Goal: Transaction & Acquisition: Download file/media

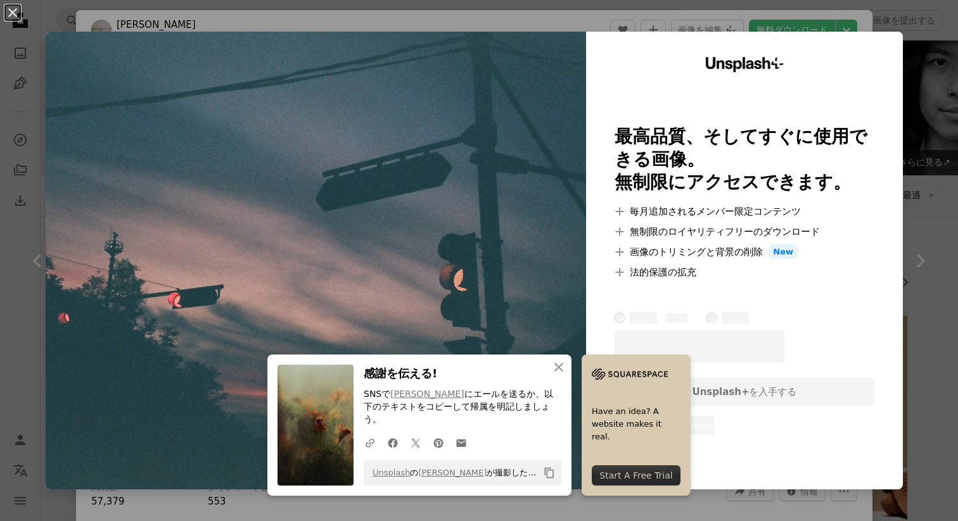
scroll to position [3026, 0]
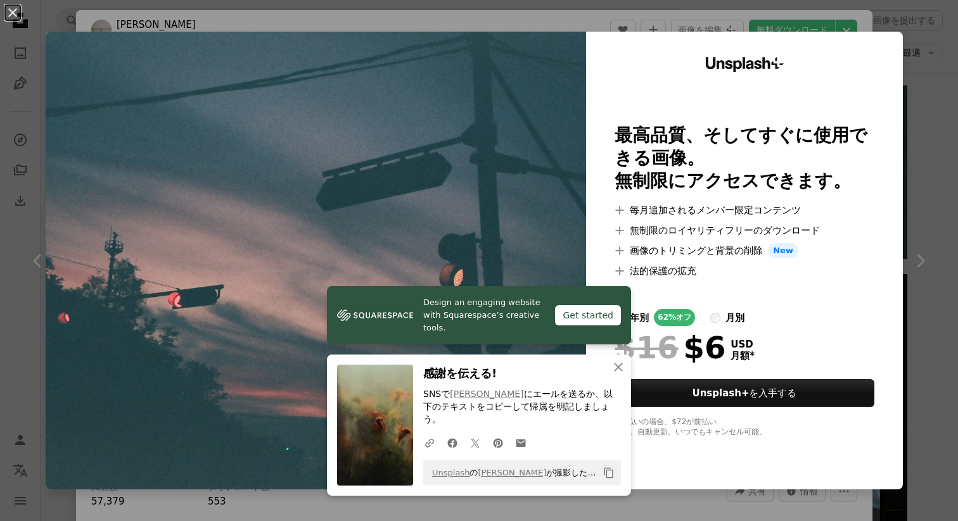
click at [578, 91] on img at bounding box center [316, 261] width 540 height 458
click at [947, 104] on div "An X shape Design an engaging website with Squarespace’s creative tools. Get st…" at bounding box center [479, 260] width 958 height 521
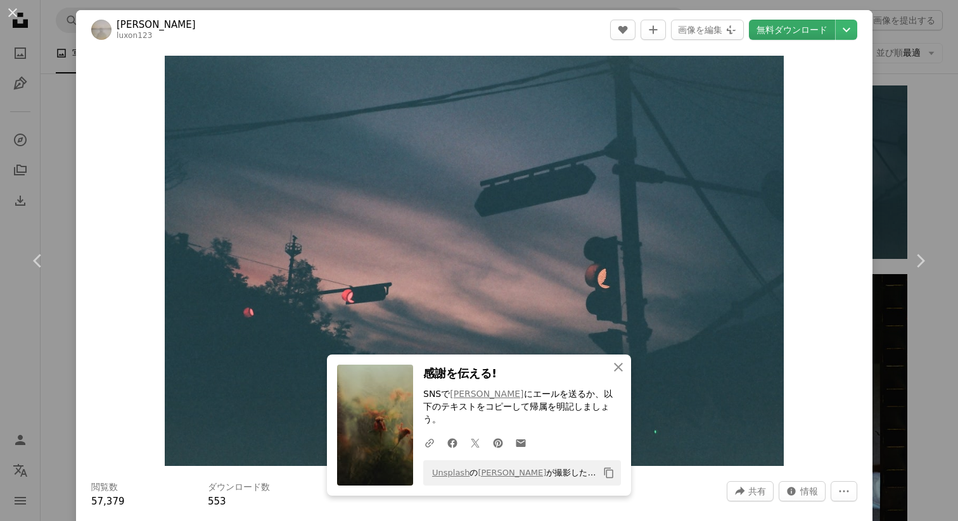
click at [812, 34] on link "無料ダウンロード" at bounding box center [792, 30] width 86 height 20
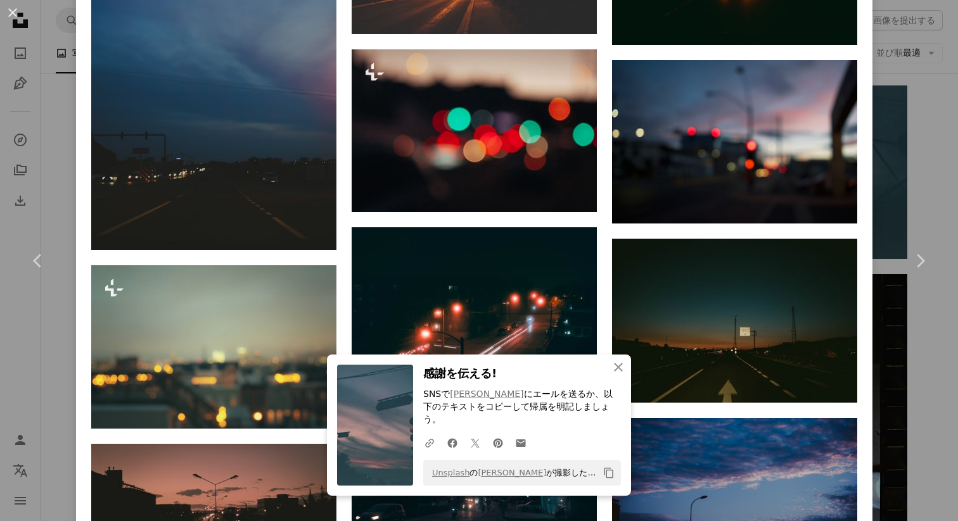
scroll to position [1042, 0]
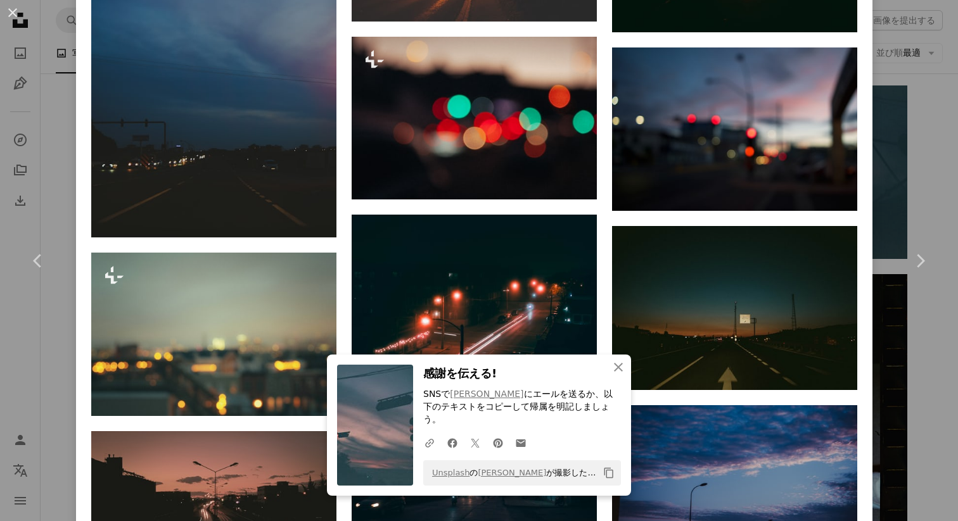
click at [927, 158] on div "An X shape Chevron left Chevron right An X shape 閉じる 感謝を伝える! SNSで [PERSON_NAME]…" at bounding box center [479, 260] width 958 height 521
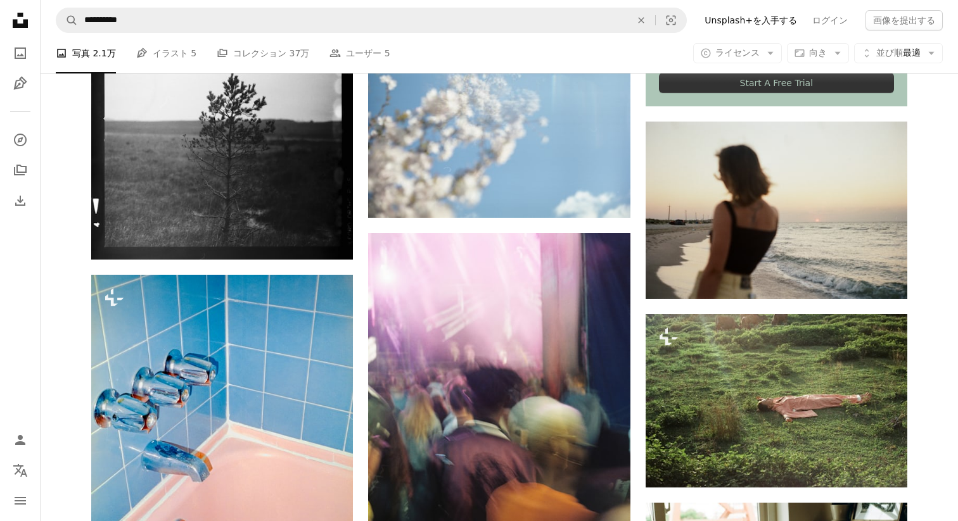
scroll to position [558, 0]
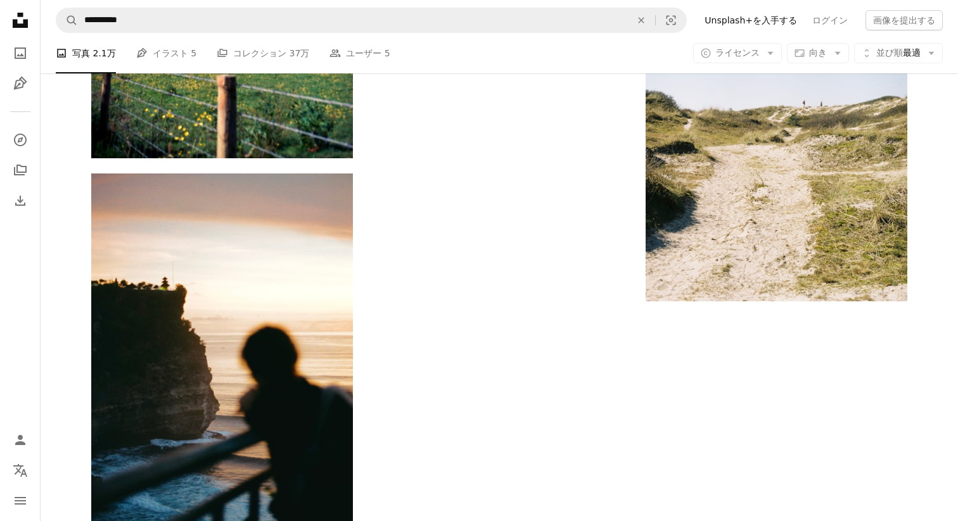
scroll to position [4305, 0]
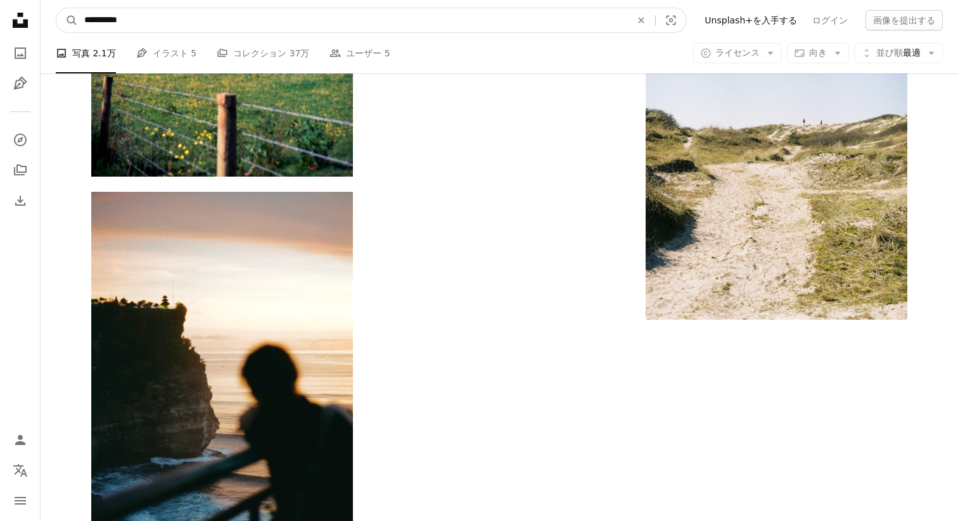
click at [141, 25] on input "**********" at bounding box center [352, 20] width 549 height 24
type input "**********"
click button "A magnifying glass" at bounding box center [67, 20] width 22 height 24
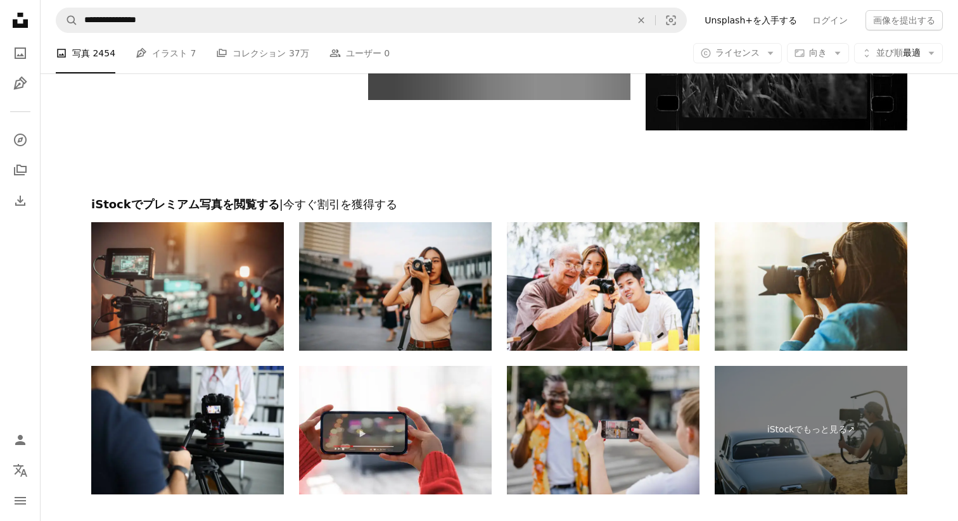
scroll to position [2486, 0]
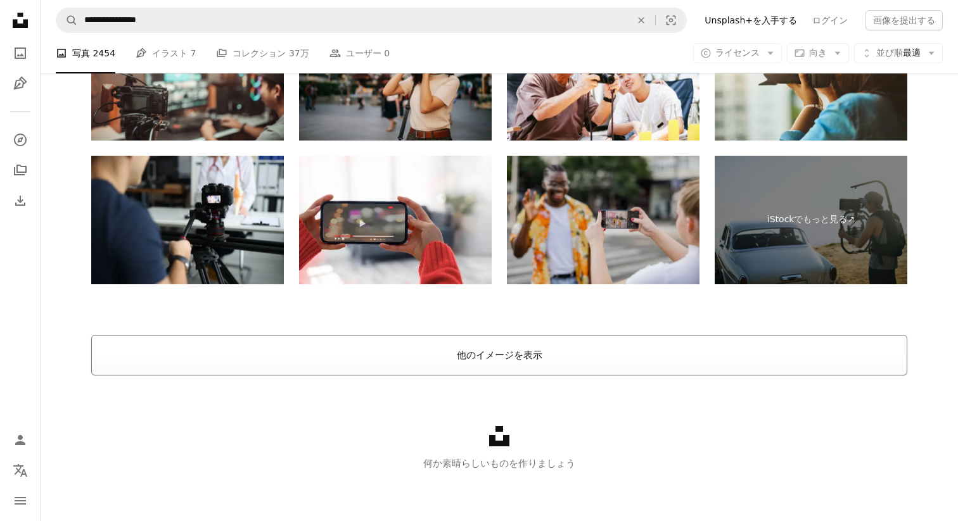
click at [198, 366] on button "他のイメージを表示" at bounding box center [499, 355] width 816 height 41
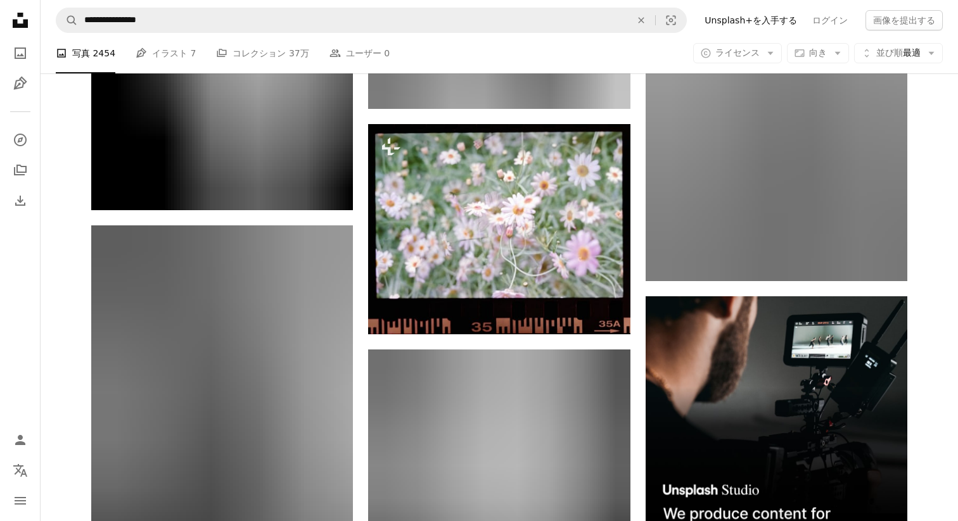
scroll to position [5867, 0]
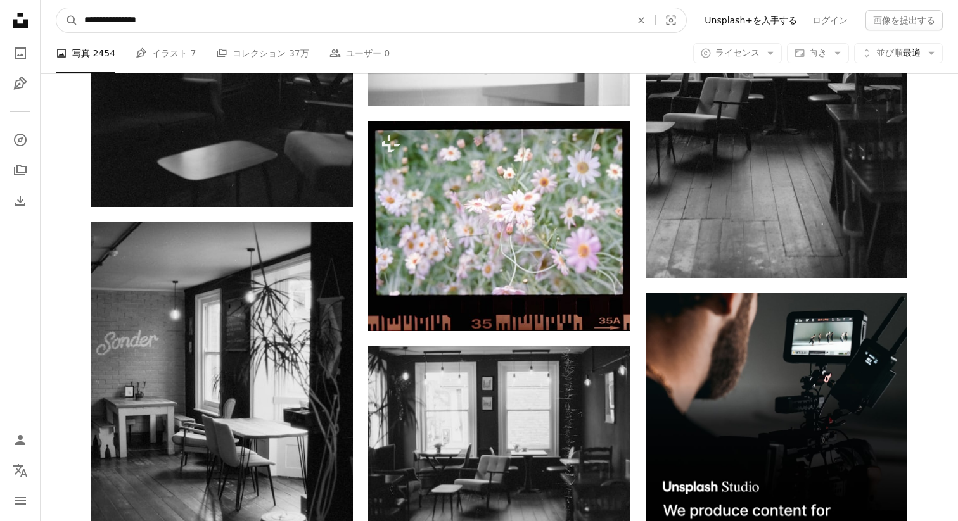
click at [157, 24] on input "**********" at bounding box center [352, 20] width 549 height 24
type input "**********"
click button "A magnifying glass" at bounding box center [67, 20] width 22 height 24
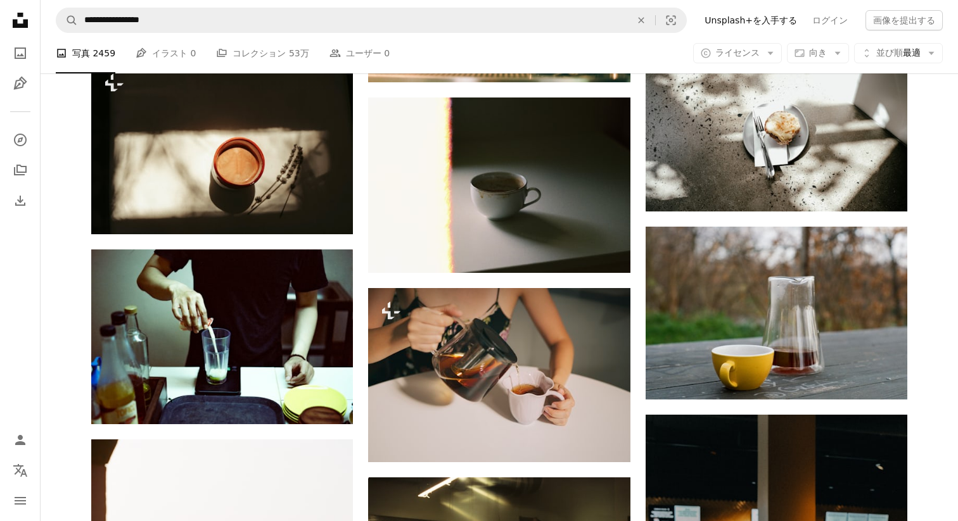
scroll to position [825, 0]
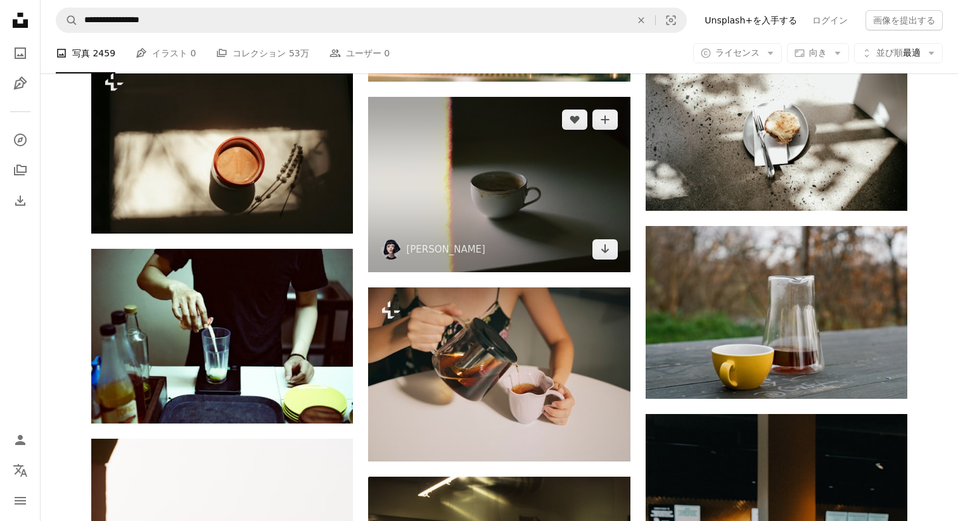
click at [405, 172] on img at bounding box center [499, 185] width 262 height 176
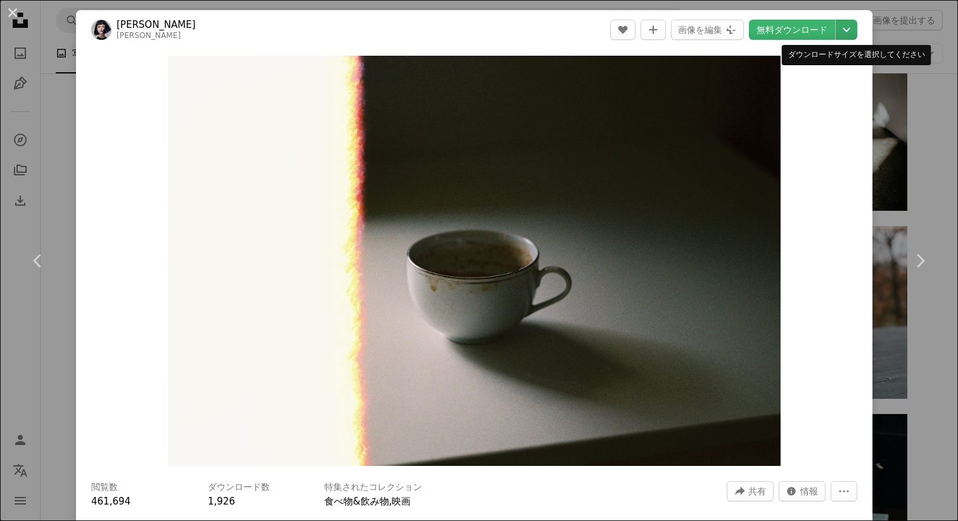
click at [857, 32] on icon "Chevron down" at bounding box center [846, 29] width 20 height 15
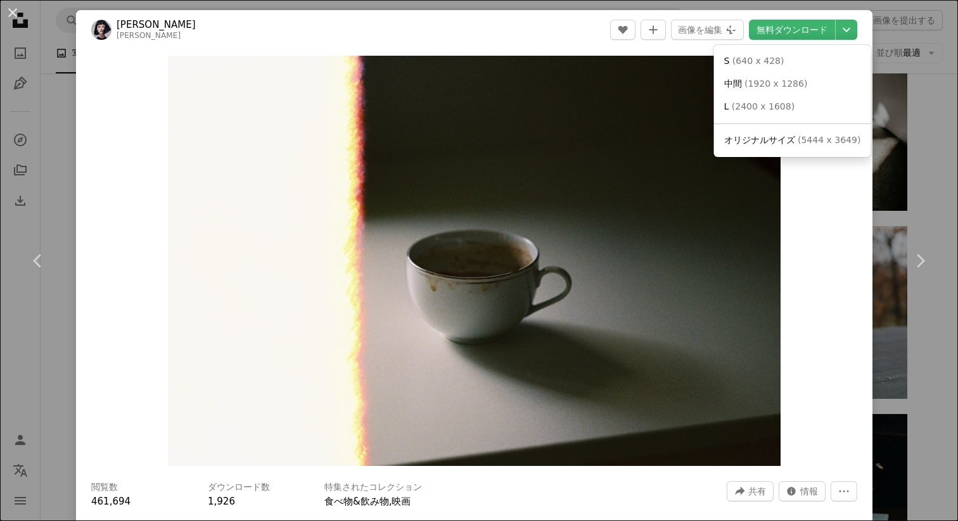
click at [791, 41] on dialog "An X shape Chevron left Chevron right [PERSON_NAME] lydia_stojanov A heart A pl…" at bounding box center [479, 260] width 958 height 521
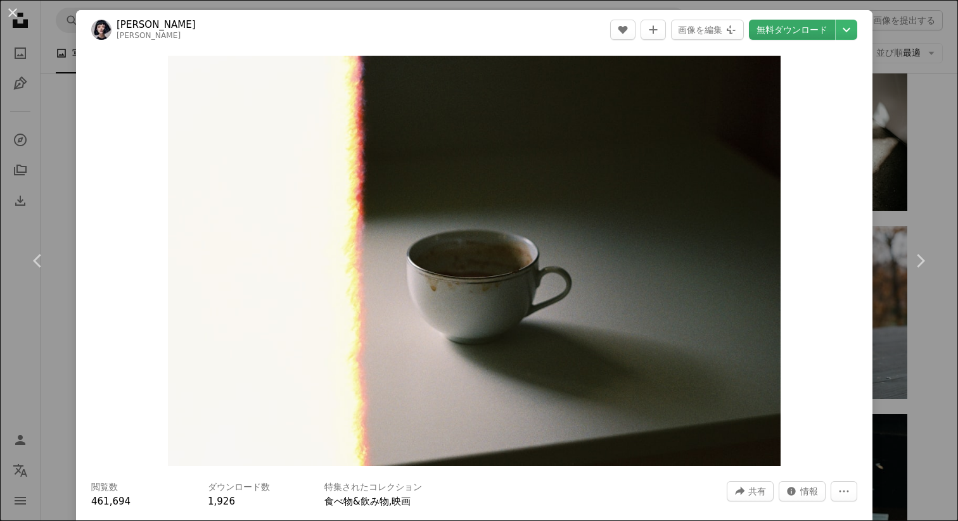
click at [791, 32] on link "無料ダウンロード" at bounding box center [792, 30] width 86 height 20
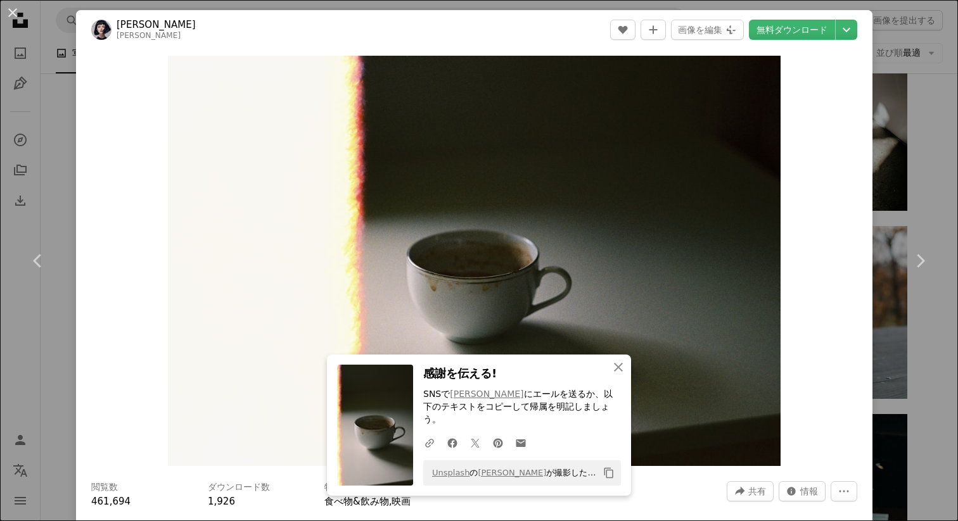
click at [41, 115] on div "An X shape Chevron left Chevron right An X shape 閉じる 感謝を伝える! SNSで [PERSON_NAME]…" at bounding box center [479, 260] width 958 height 521
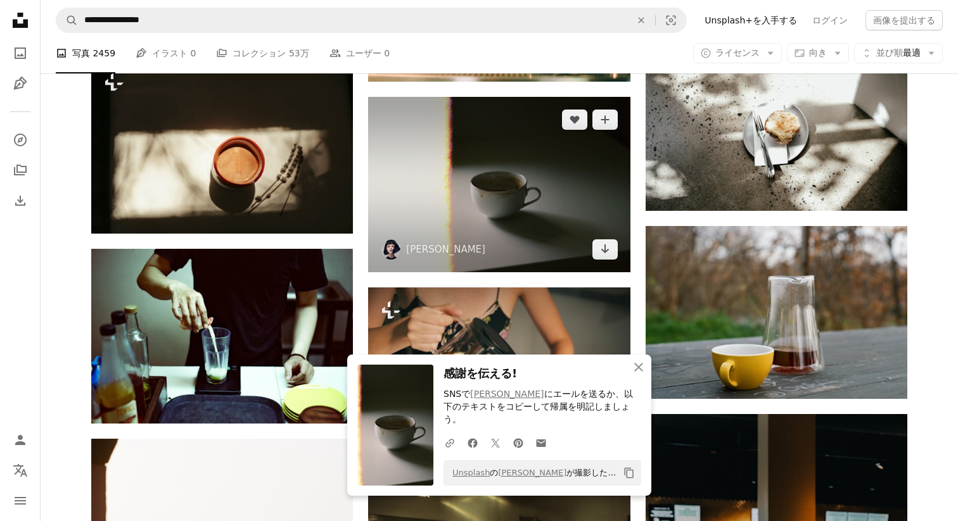
click at [368, 215] on img at bounding box center [499, 185] width 262 height 176
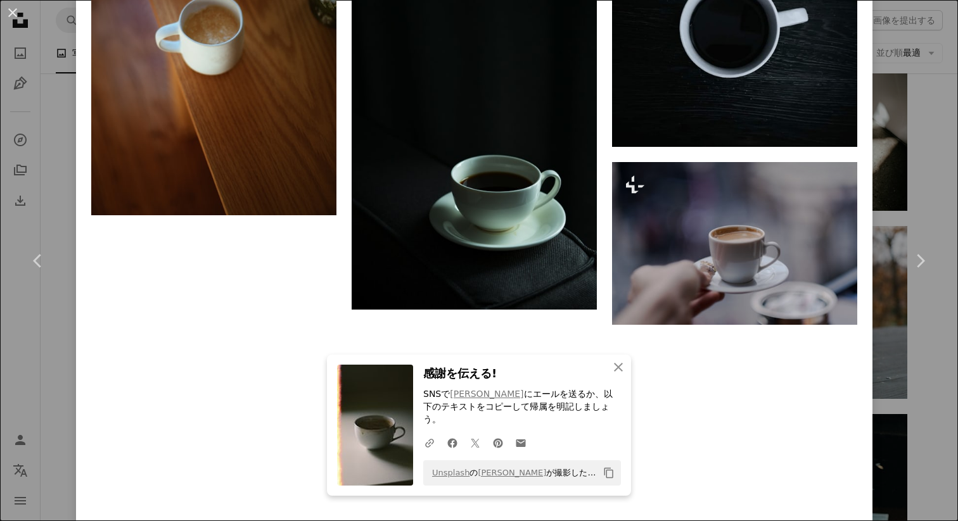
scroll to position [4621, 0]
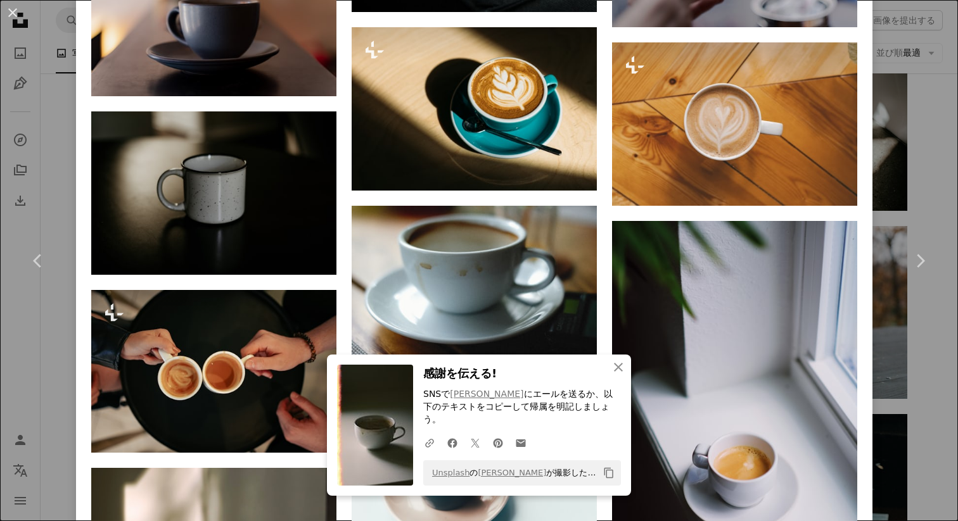
click at [48, 324] on div "An X shape Chevron left Chevron right An X shape 閉じる 感謝を伝える! SNSで [PERSON_NAME]…" at bounding box center [479, 260] width 958 height 521
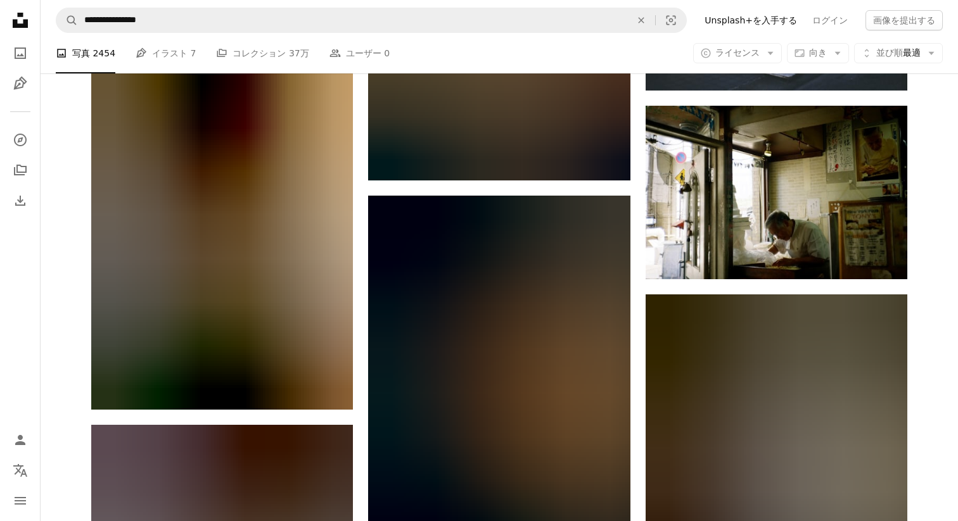
scroll to position [7507, 0]
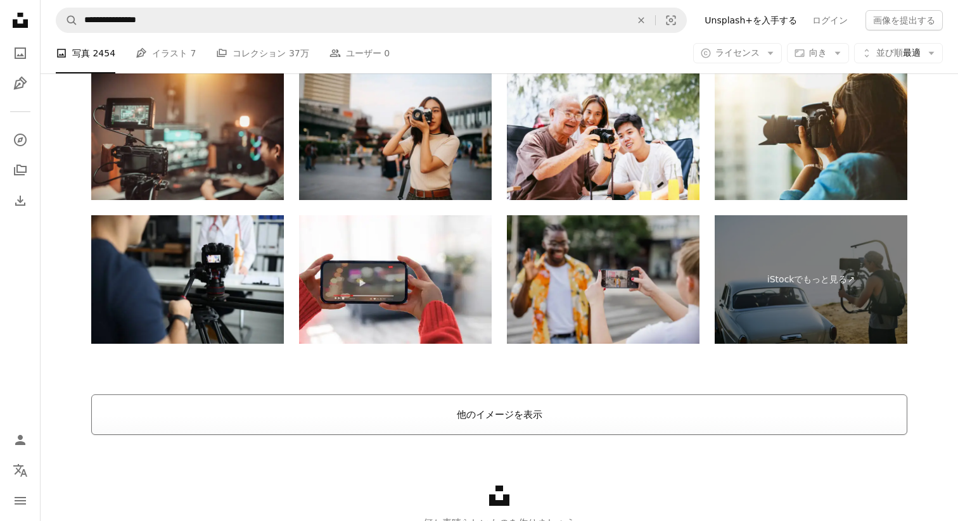
click at [279, 419] on button "他のイメージを表示" at bounding box center [499, 415] width 816 height 41
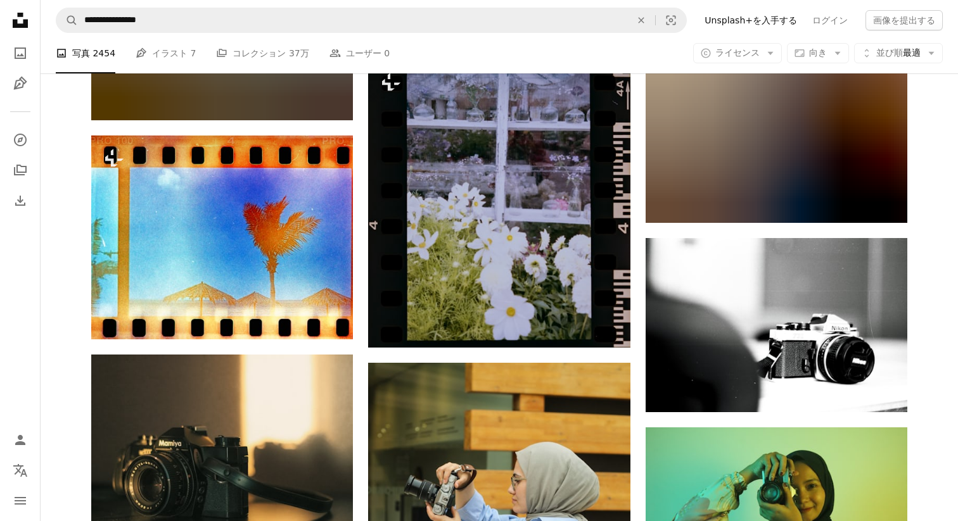
scroll to position [8732, 0]
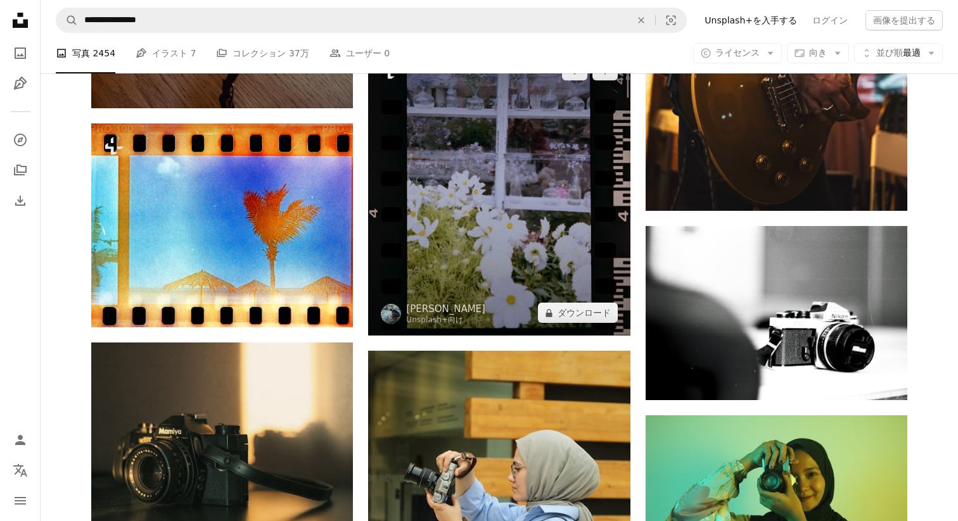
click at [453, 276] on img at bounding box center [499, 192] width 262 height 288
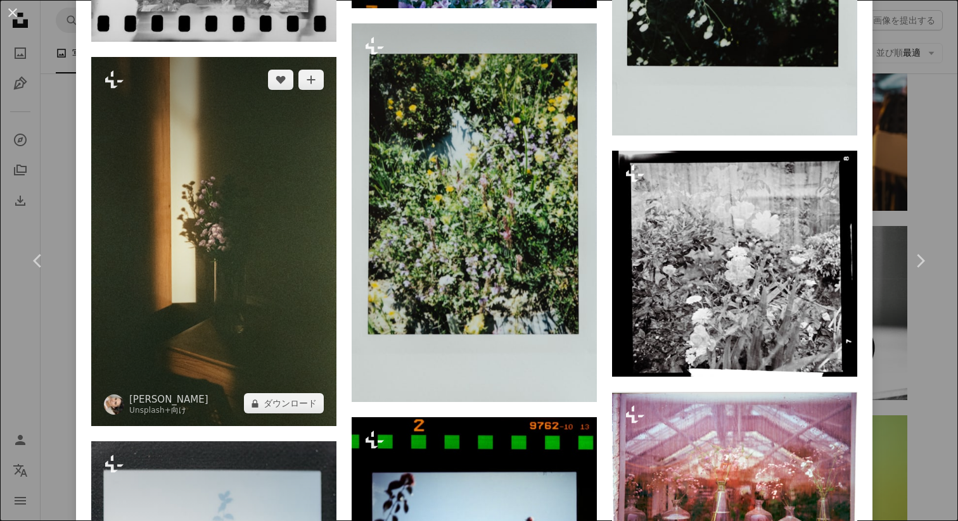
scroll to position [1773, 0]
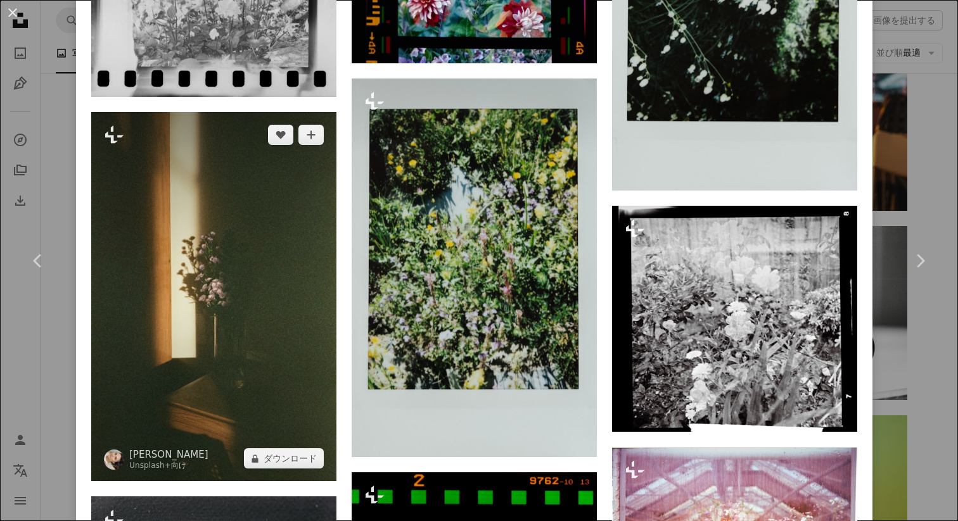
click at [181, 223] on img at bounding box center [213, 297] width 245 height 370
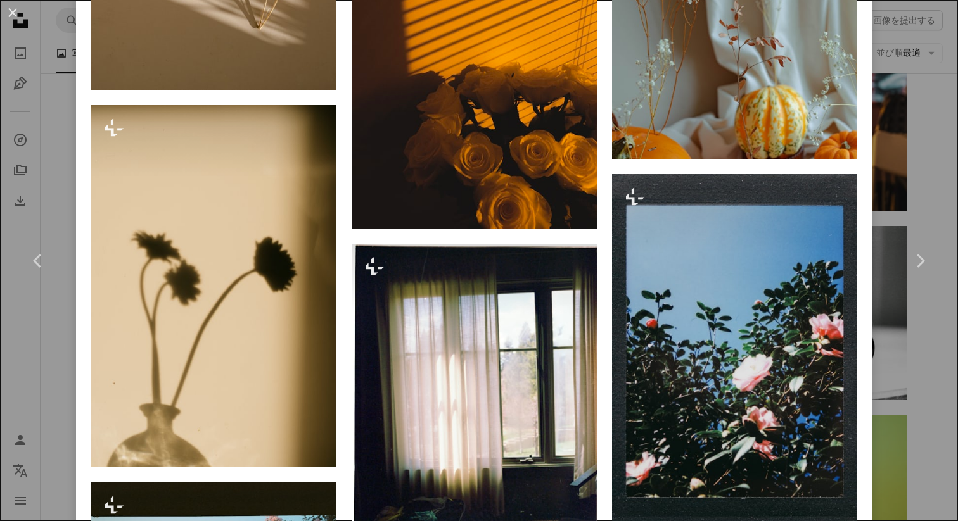
scroll to position [2338, 0]
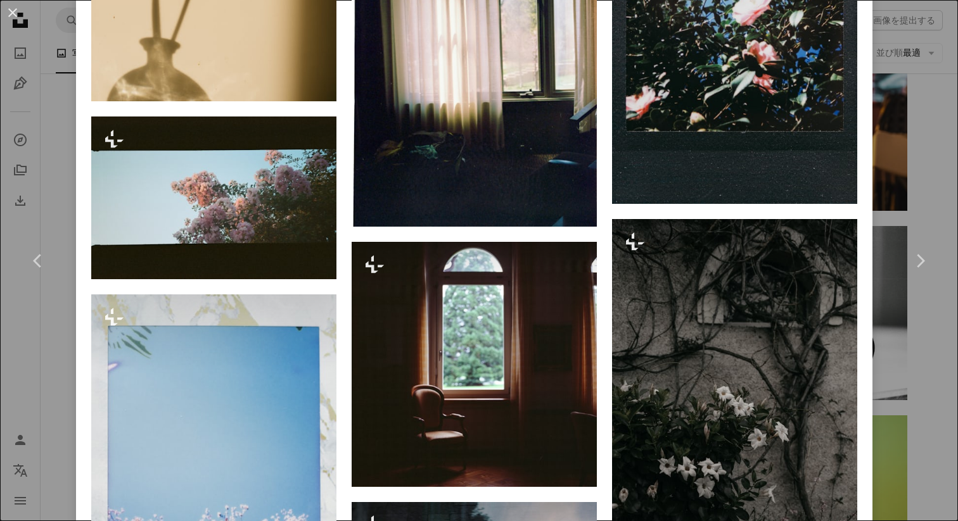
click at [47, 63] on div "An X shape Chevron left Chevron right [PERSON_NAME] Unsplash+ 向け A heart A plus…" at bounding box center [479, 260] width 958 height 521
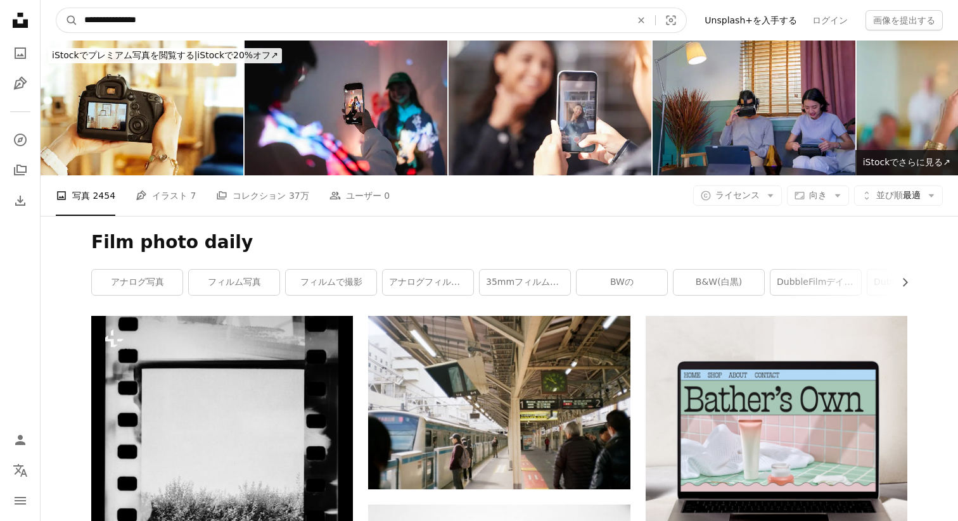
click at [175, 15] on input "**********" at bounding box center [352, 20] width 549 height 24
type input "**********"
click button "A magnifying glass" at bounding box center [67, 20] width 22 height 24
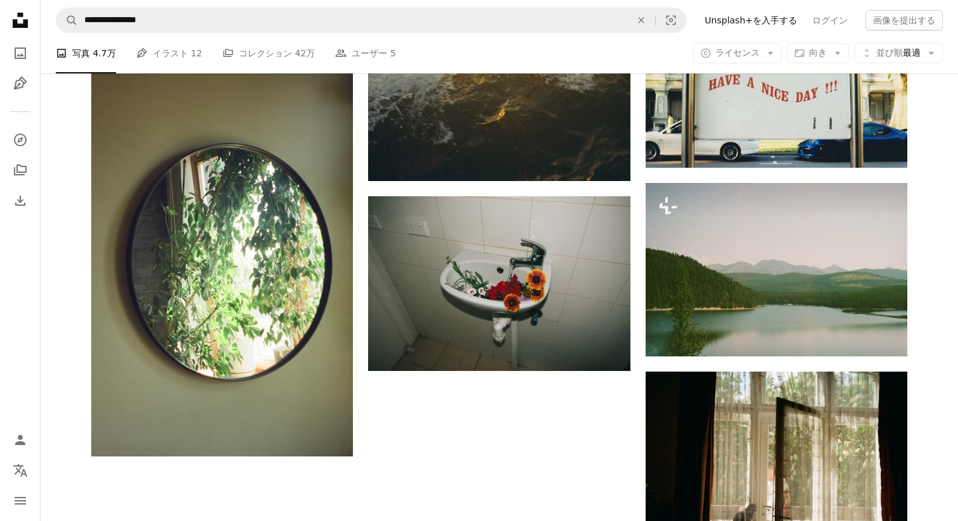
scroll to position [1841, 0]
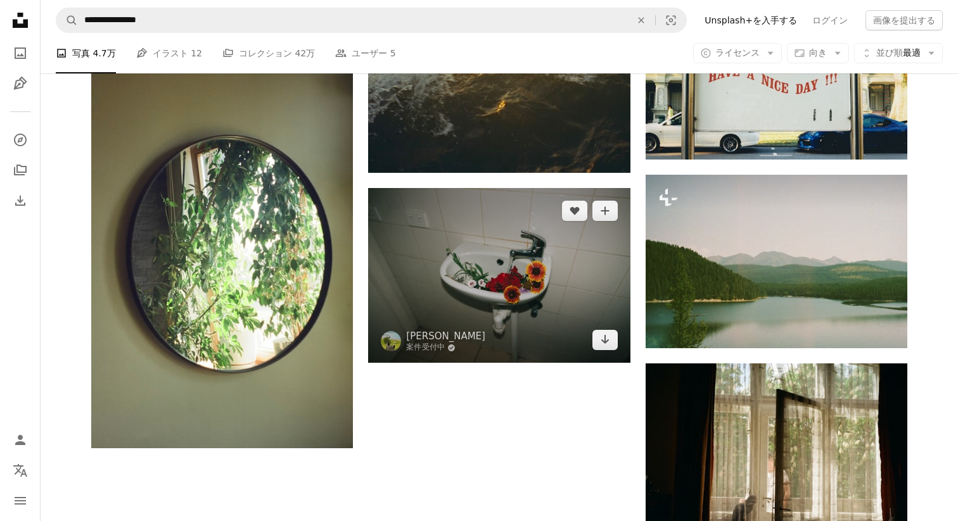
click at [454, 284] on img at bounding box center [499, 275] width 262 height 175
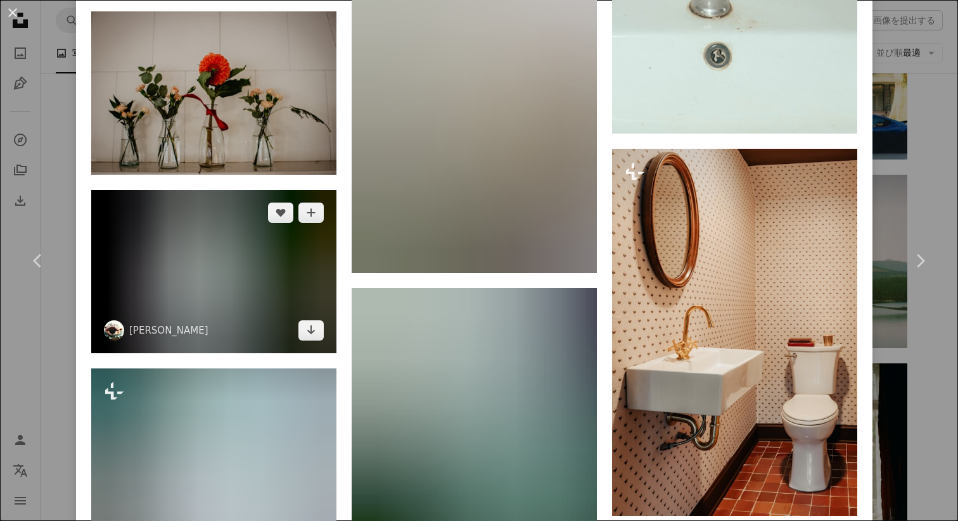
scroll to position [2661, 0]
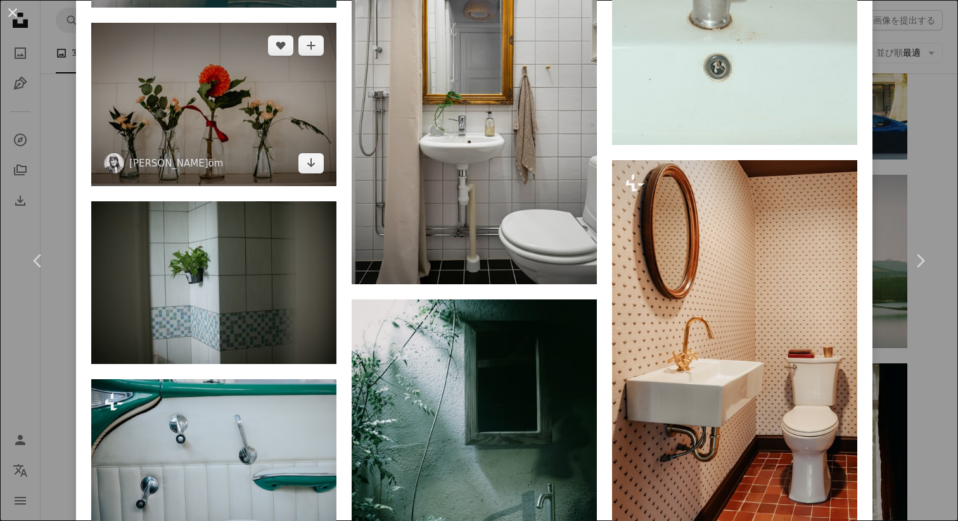
click at [224, 148] on img at bounding box center [213, 104] width 245 height 163
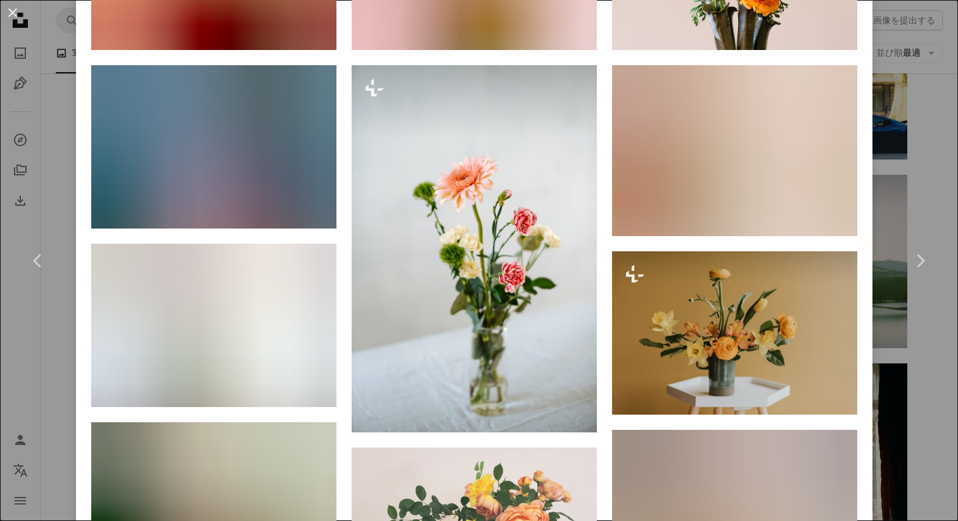
scroll to position [991, 0]
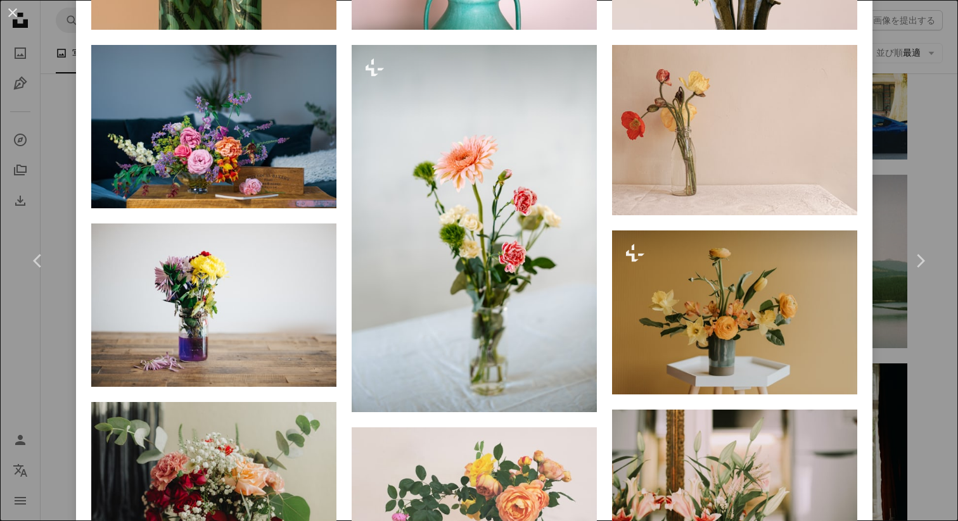
click at [65, 84] on div "An X shape Chevron left Chevron right [PERSON_NAME]öm ullsockan A heart A plus …" at bounding box center [479, 260] width 958 height 521
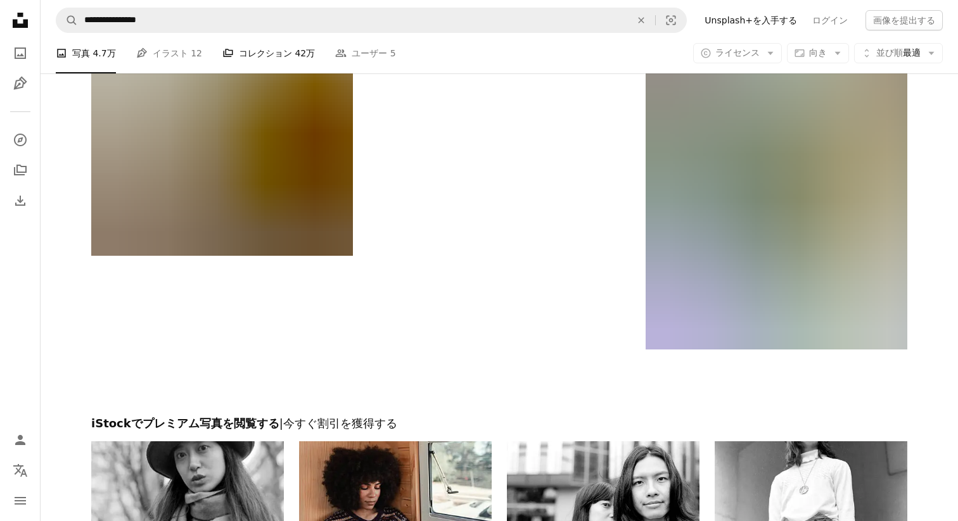
scroll to position [3963, 0]
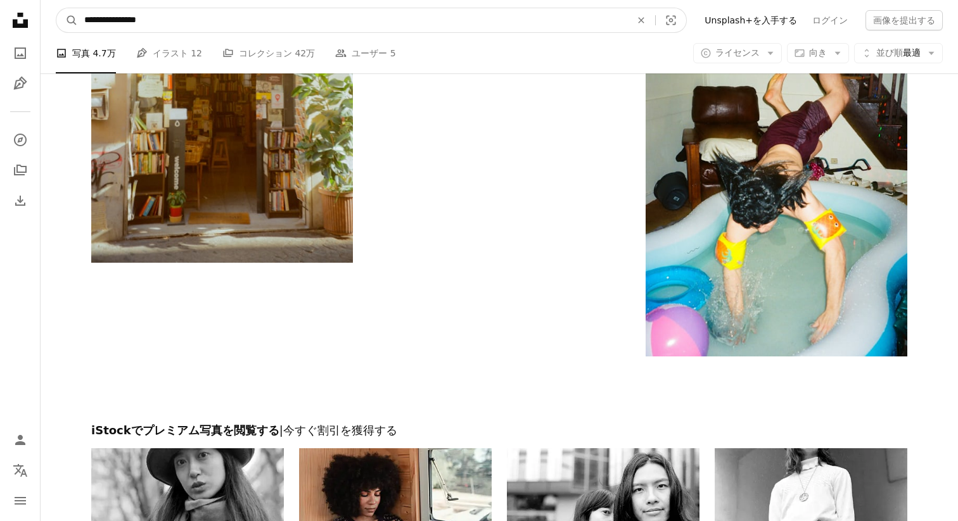
click at [197, 20] on input "**********" at bounding box center [352, 20] width 549 height 24
type input "**********"
click button "A magnifying glass" at bounding box center [67, 20] width 22 height 24
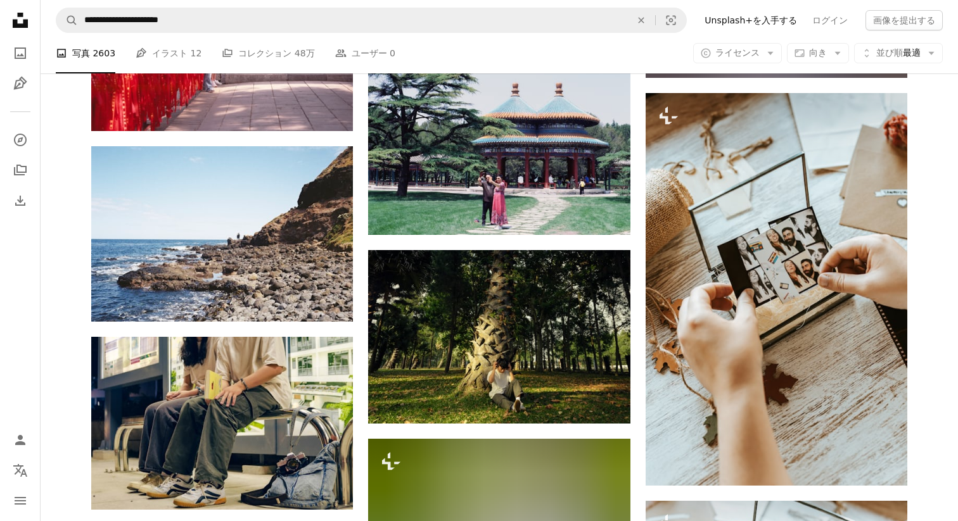
scroll to position [863, 0]
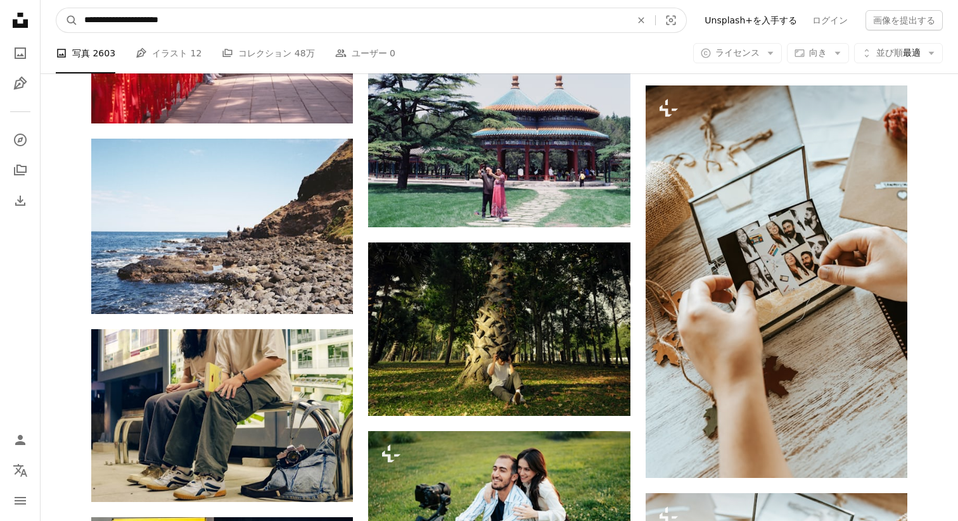
click at [224, 21] on input "**********" at bounding box center [352, 20] width 549 height 24
type input "**********"
click at [56, 8] on button "A magnifying glass" at bounding box center [67, 20] width 22 height 24
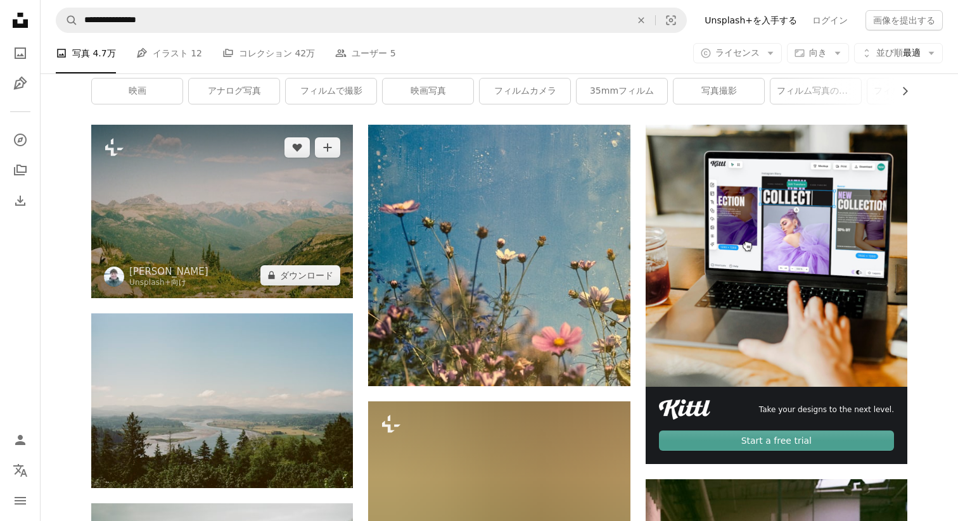
scroll to position [241, 0]
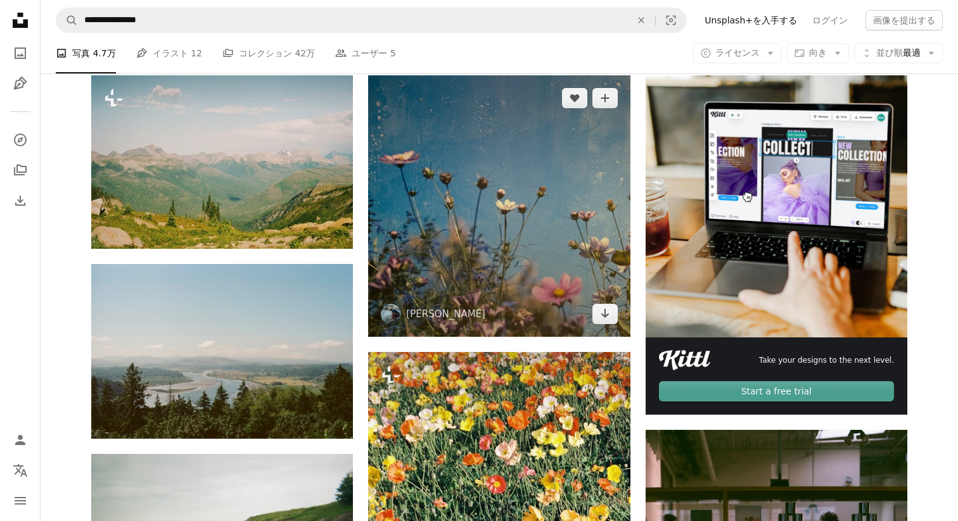
click at [456, 275] on img at bounding box center [499, 206] width 262 height 262
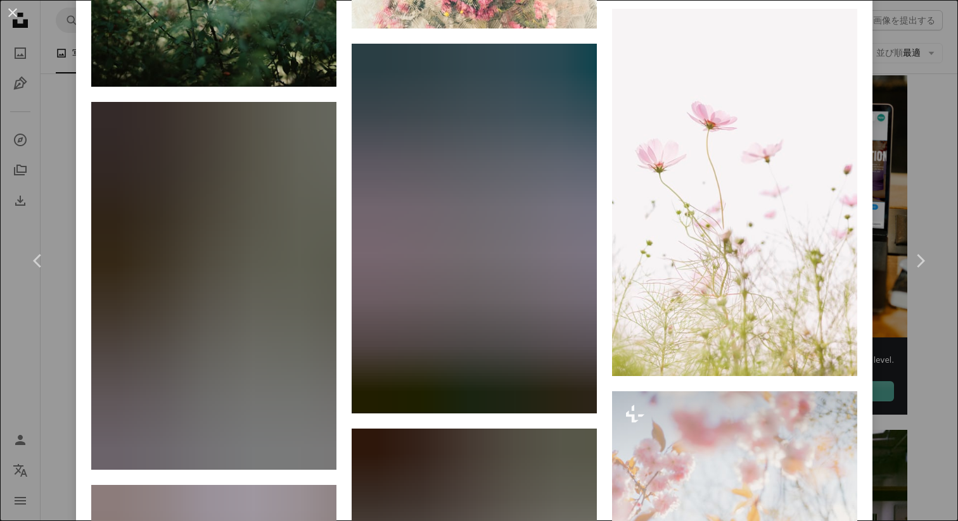
scroll to position [2731, 0]
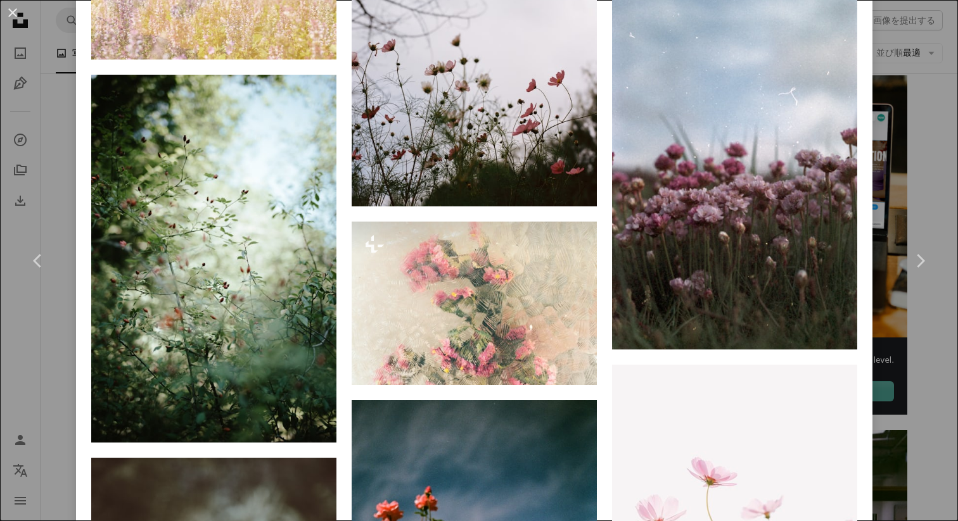
click at [61, 98] on div "An X shape Chevron left Chevron right [PERSON_NAME] anniespratt A heart A plus …" at bounding box center [479, 260] width 958 height 521
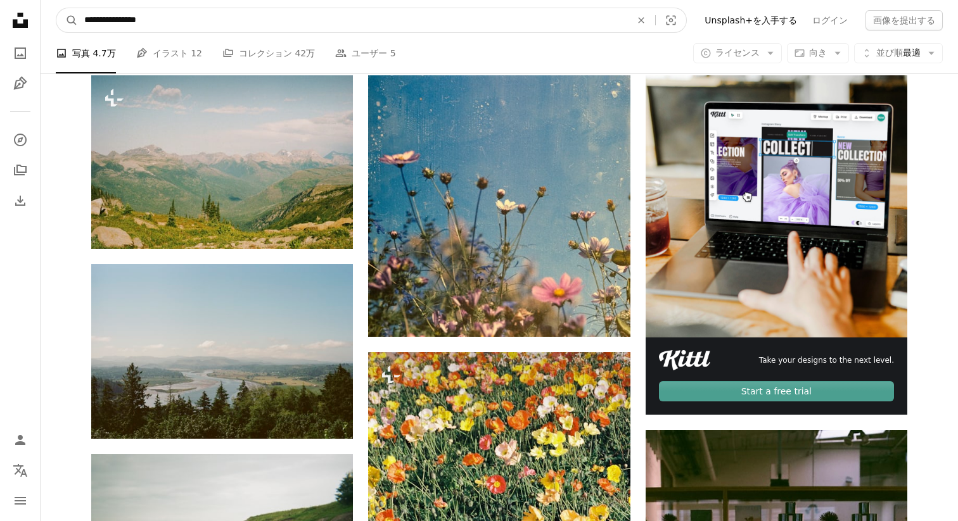
click at [189, 19] on input "**********" at bounding box center [352, 20] width 549 height 24
type input "**********"
click button "A magnifying glass" at bounding box center [67, 20] width 22 height 24
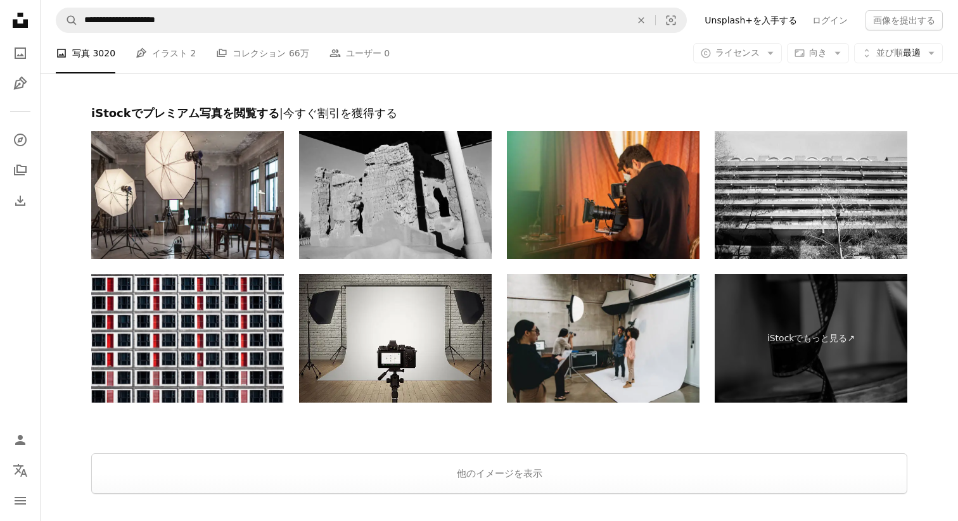
scroll to position [2937, 0]
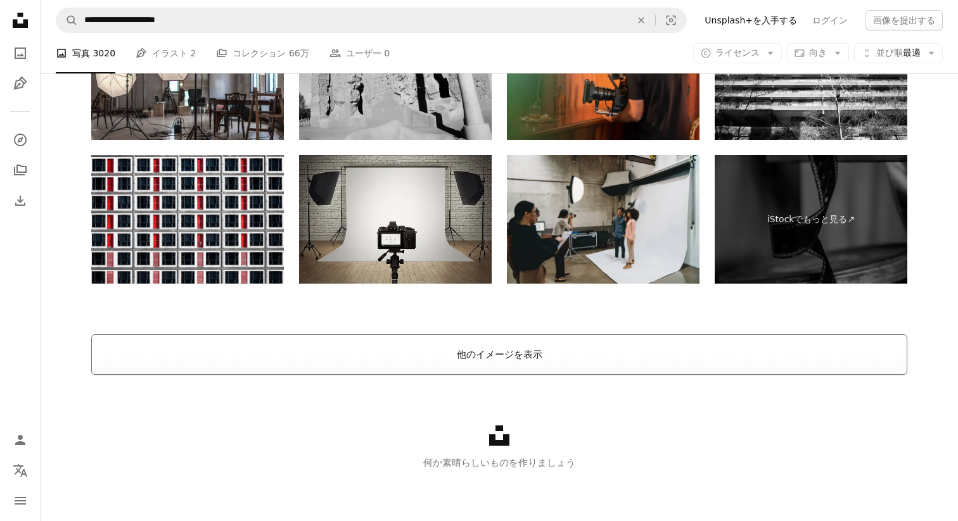
click at [214, 357] on button "他のイメージを表示" at bounding box center [499, 355] width 816 height 41
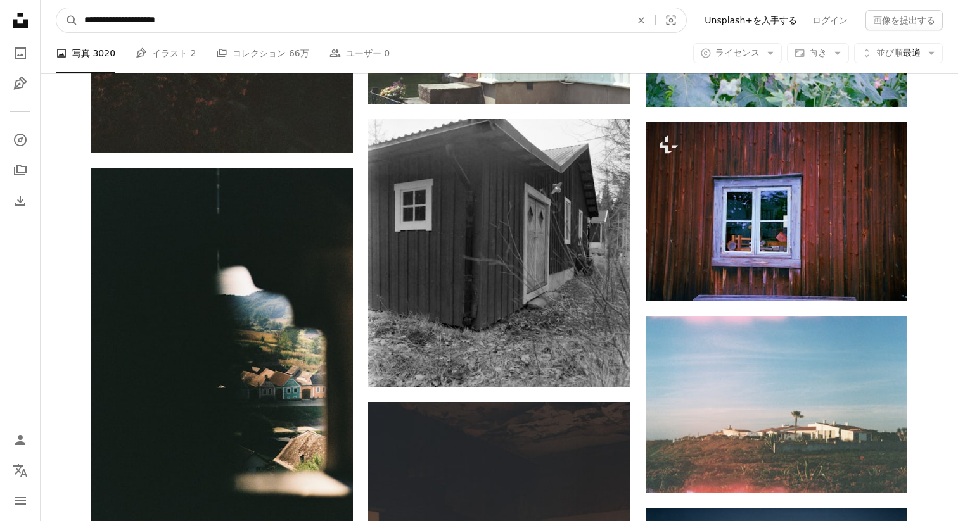
scroll to position [1545, 0]
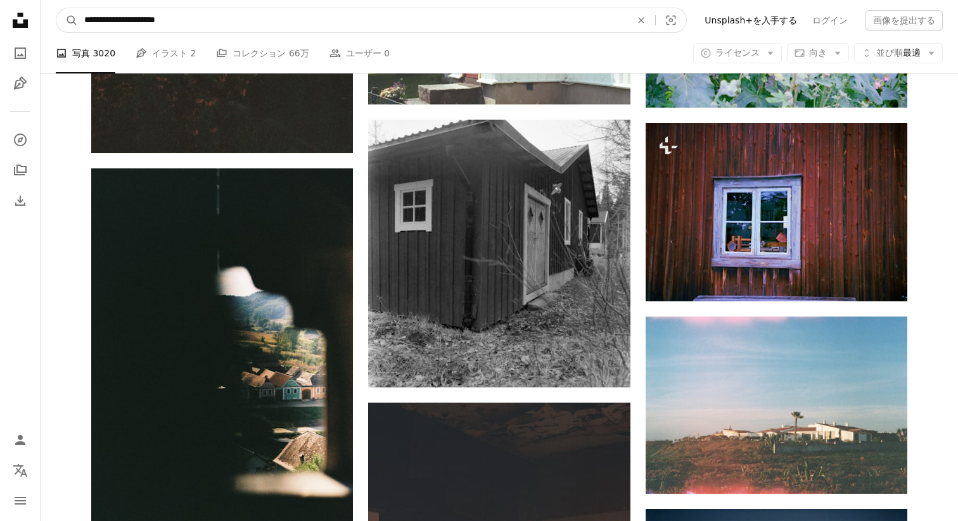
click at [195, 20] on input "**********" at bounding box center [352, 20] width 549 height 24
type input "**********"
click button "A magnifying glass" at bounding box center [67, 20] width 22 height 24
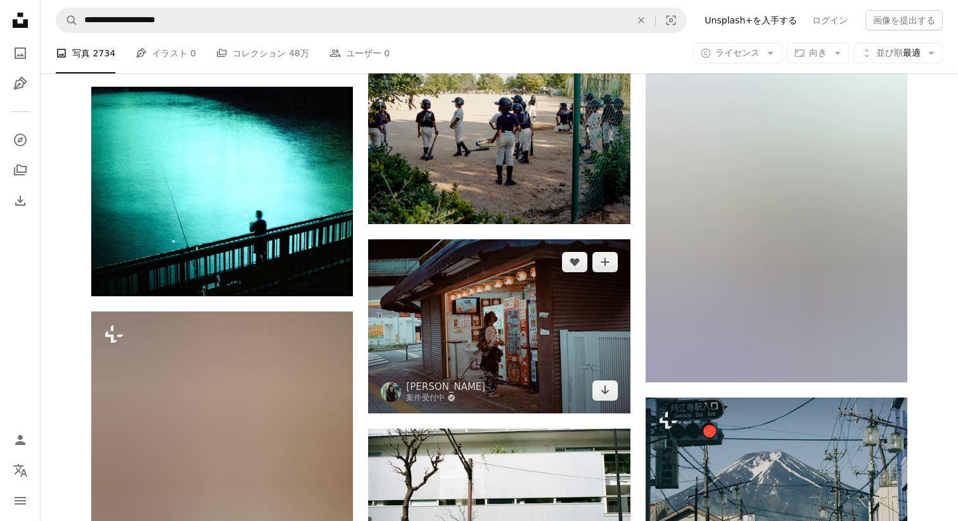
scroll to position [1116, 0]
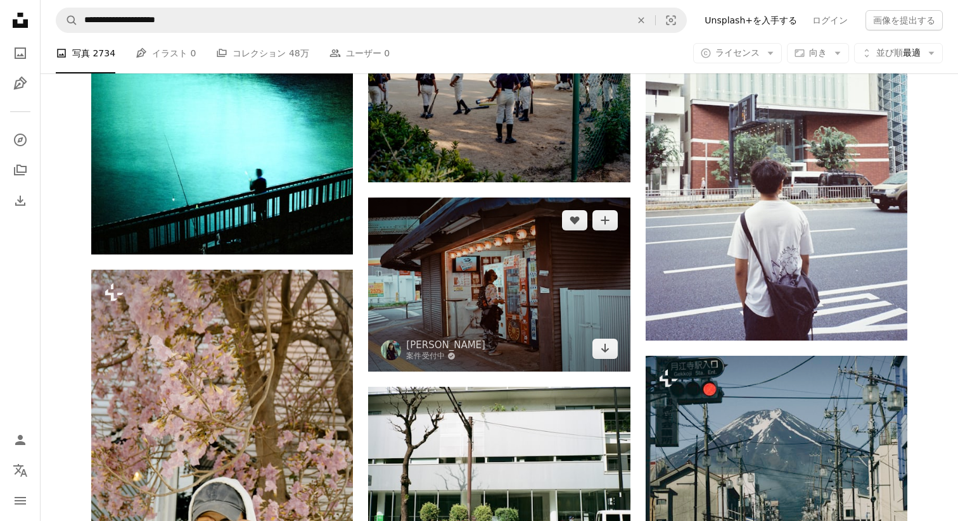
click at [446, 308] on img at bounding box center [499, 285] width 262 height 174
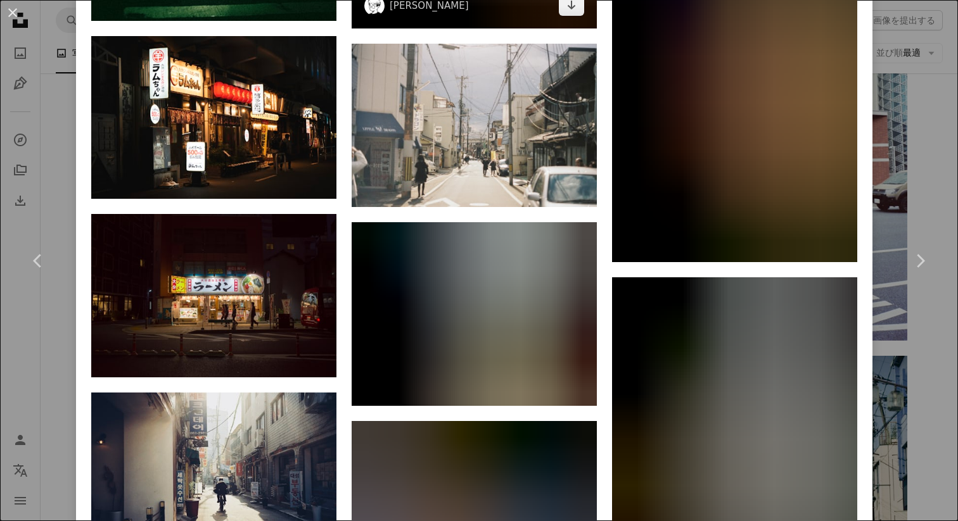
scroll to position [2633, 0]
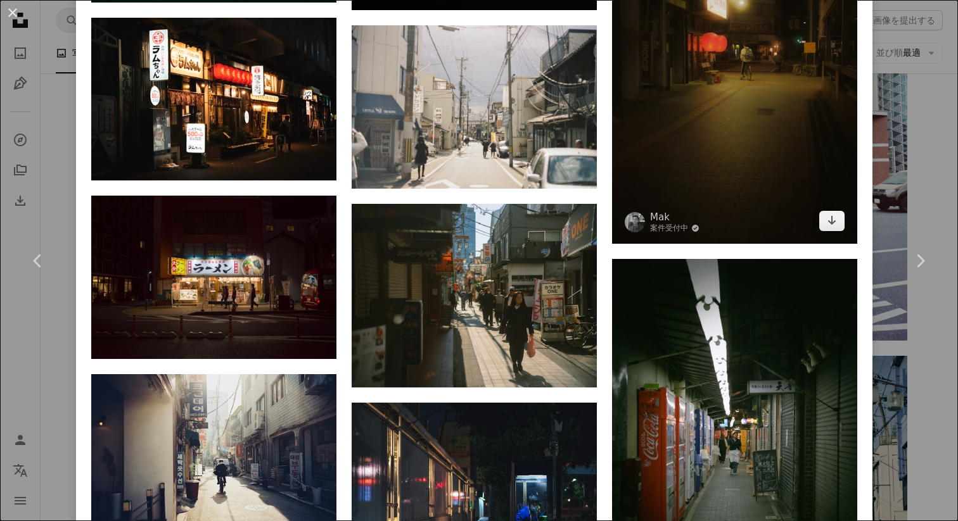
click at [656, 131] on img at bounding box center [734, 60] width 245 height 368
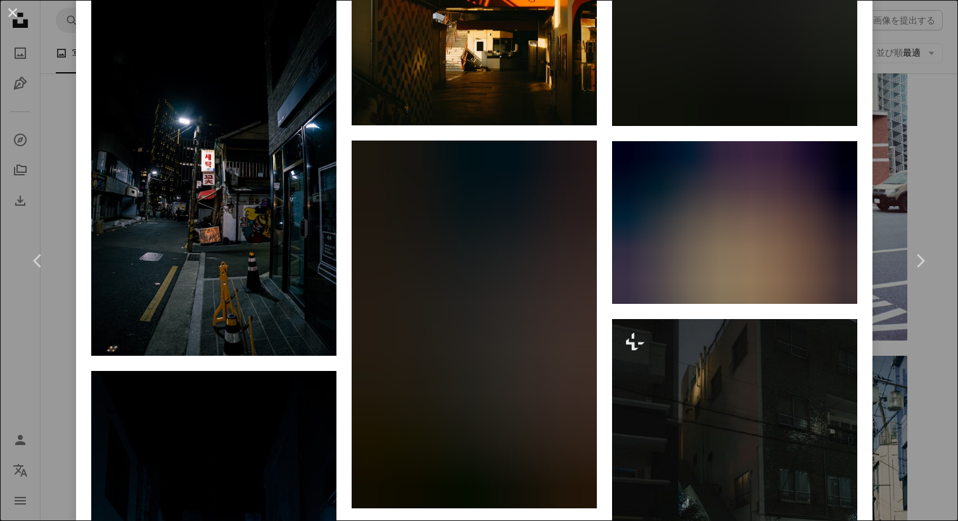
scroll to position [1524, 0]
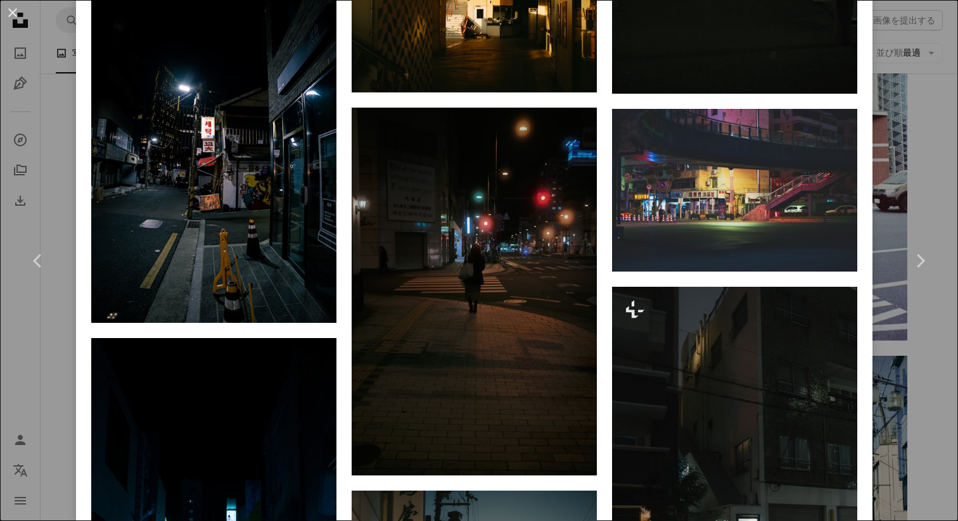
click at [65, 87] on div "An X shape Chevron left Chevron right Mak 案件受付中 A checkmark inside of a circle …" at bounding box center [479, 260] width 958 height 521
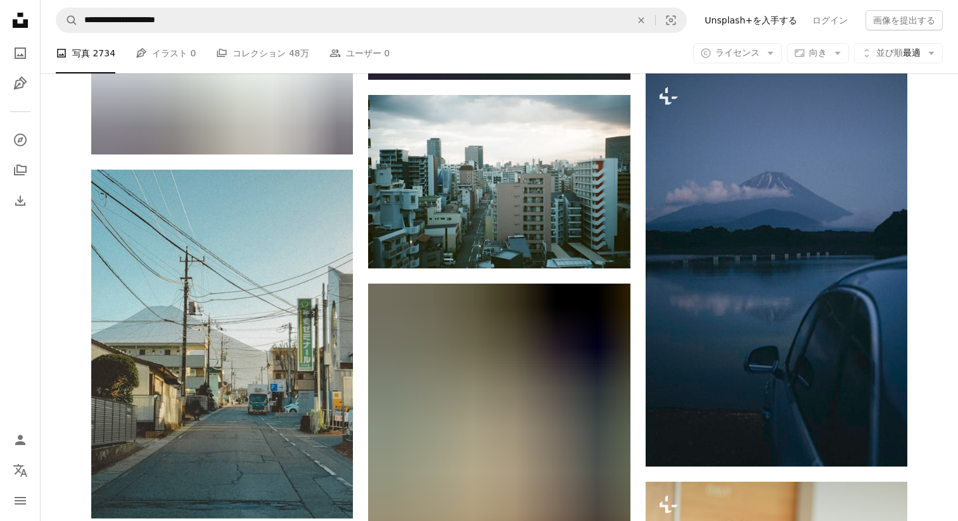
scroll to position [2005, 0]
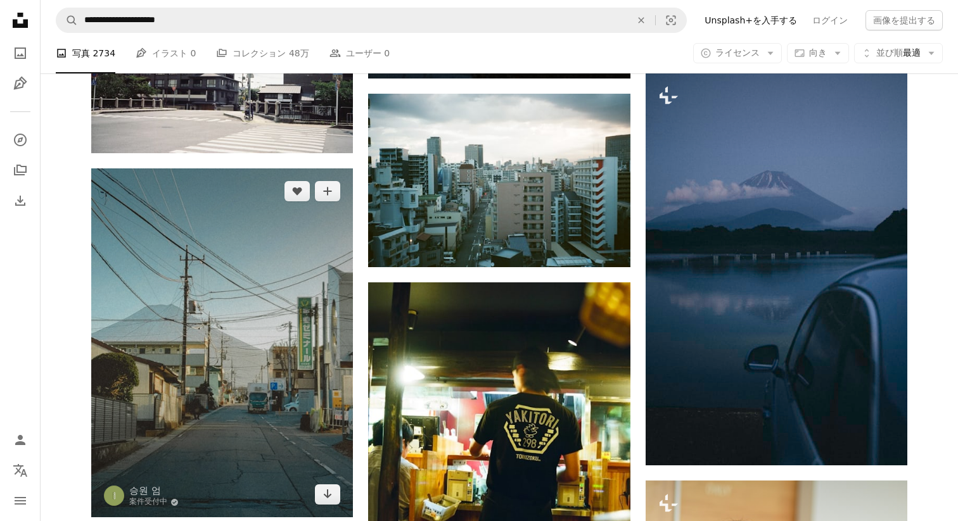
click at [244, 392] on img at bounding box center [222, 343] width 262 height 349
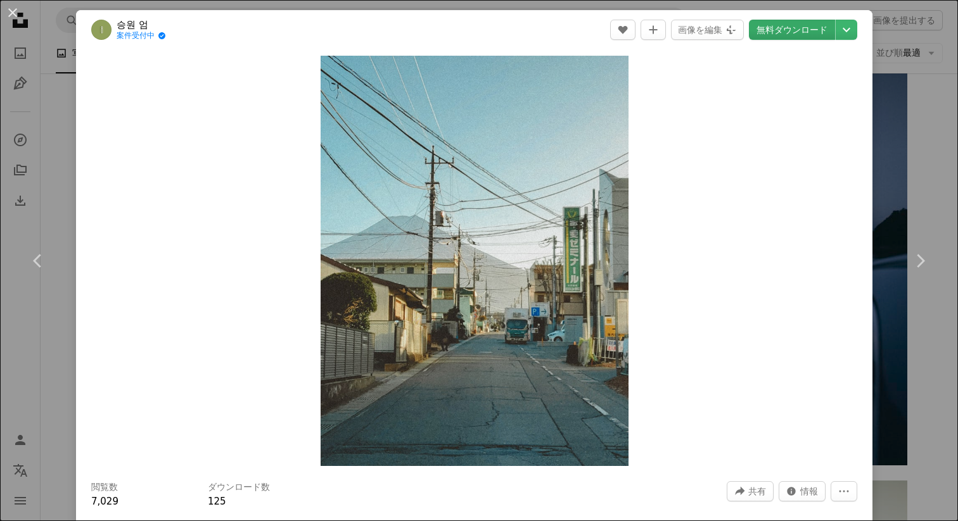
click at [805, 33] on link "無料ダウンロード" at bounding box center [792, 30] width 86 height 20
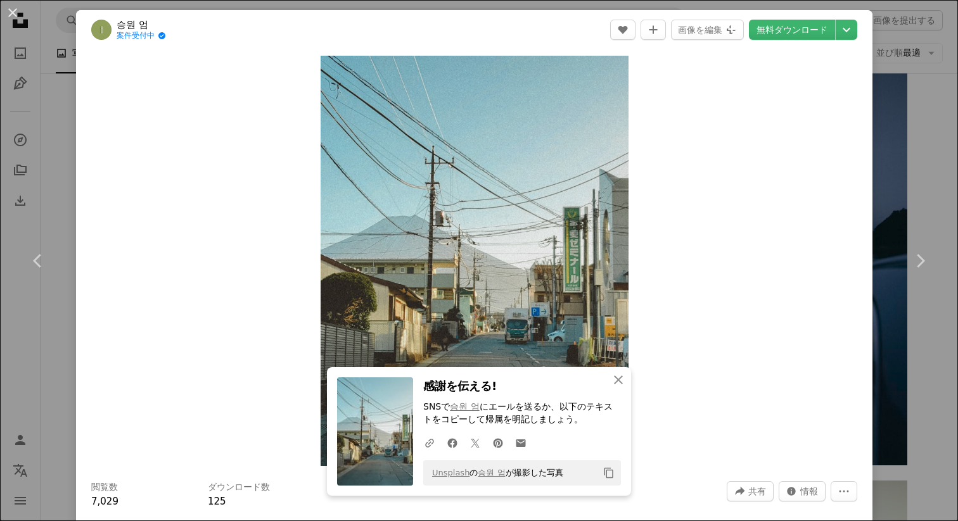
click at [54, 330] on div "An X shape Chevron left Chevron right An X shape 閉じる 感謝を伝える! SNSで 승원 엄 にエールを送るか…" at bounding box center [479, 260] width 958 height 521
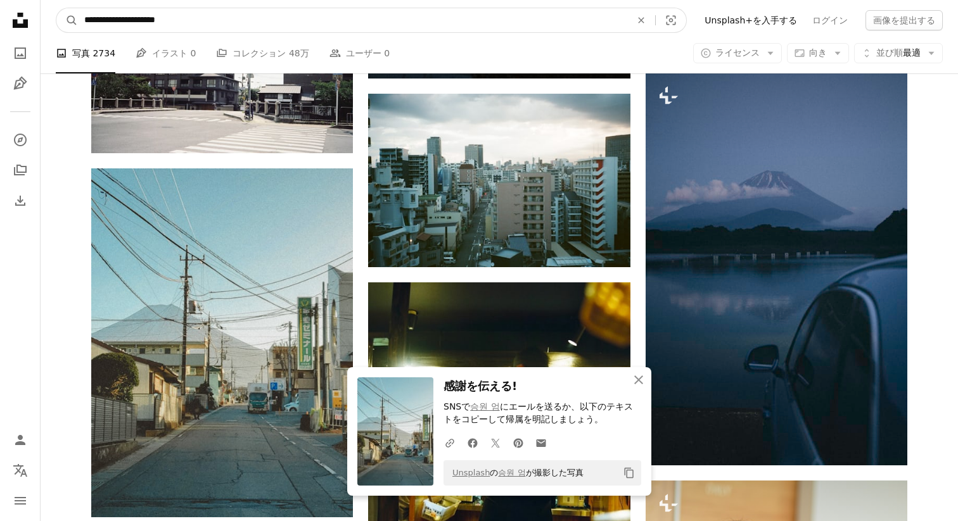
click at [214, 23] on input "**********" at bounding box center [352, 20] width 549 height 24
paste input "*******"
type input "**********"
click button "A magnifying glass" at bounding box center [67, 20] width 22 height 24
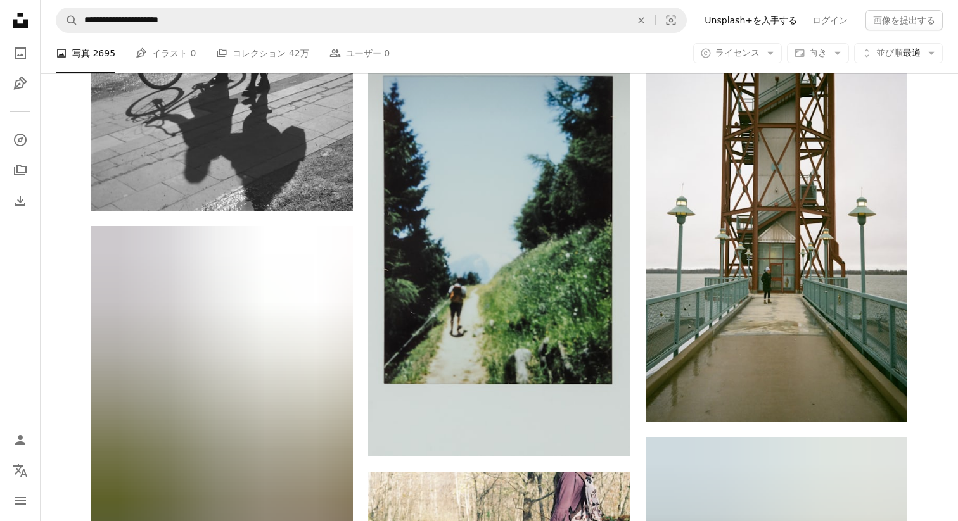
scroll to position [1178, 0]
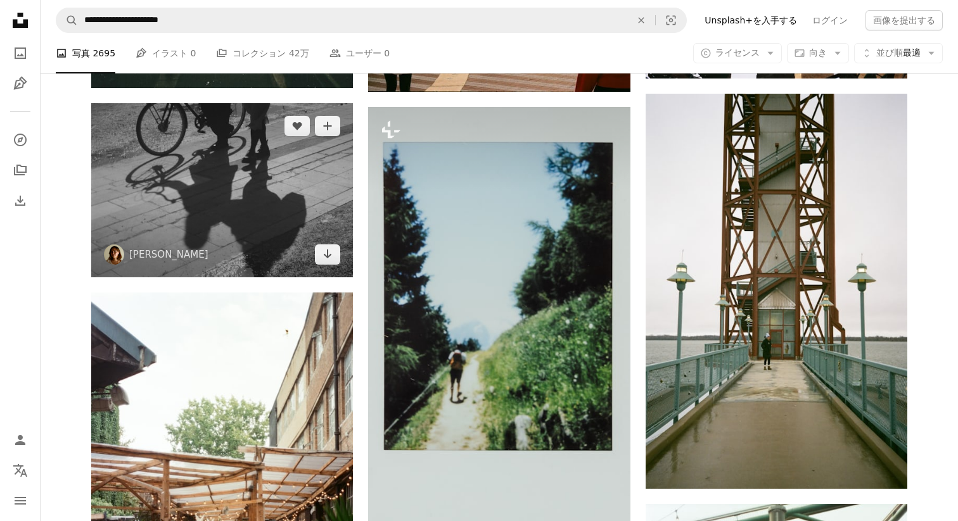
click at [168, 200] on img at bounding box center [222, 190] width 262 height 174
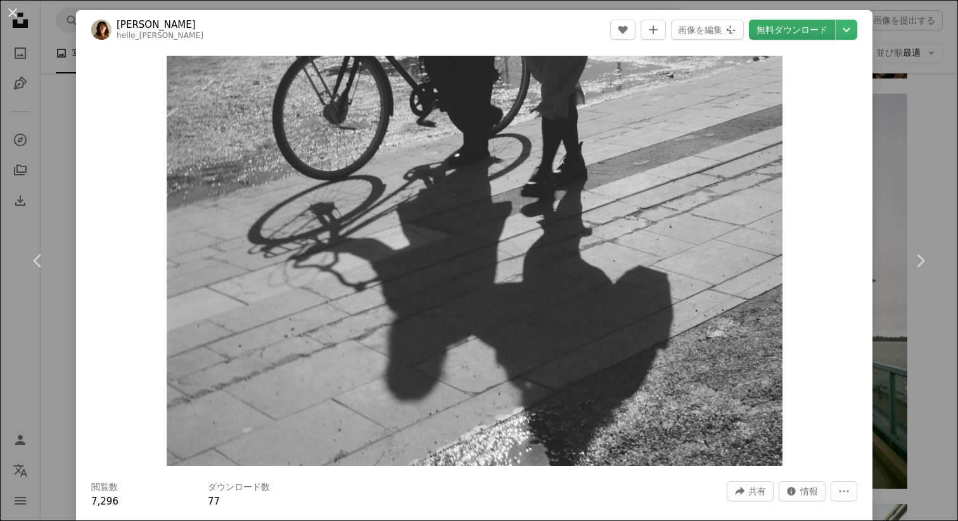
click at [784, 32] on link "無料ダウンロード" at bounding box center [792, 30] width 86 height 20
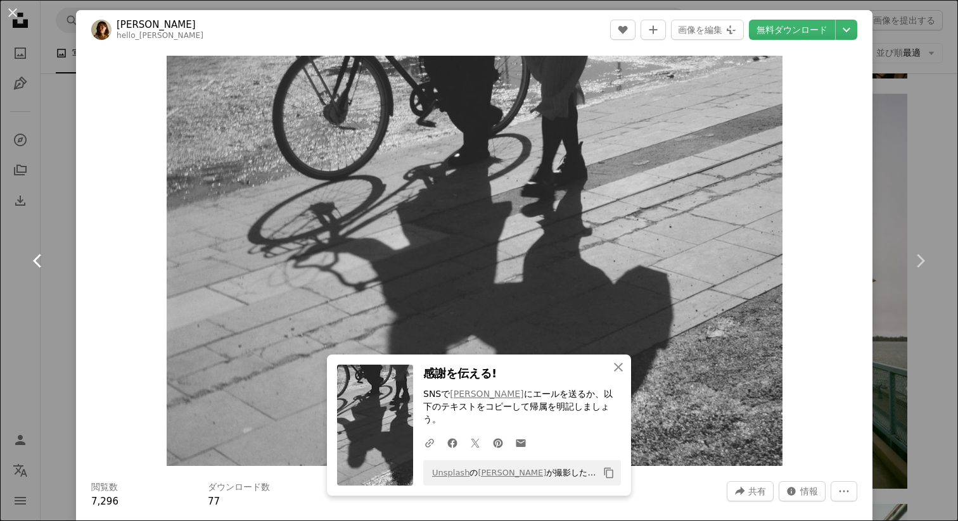
click at [67, 279] on link "Chevron left" at bounding box center [38, 261] width 76 height 122
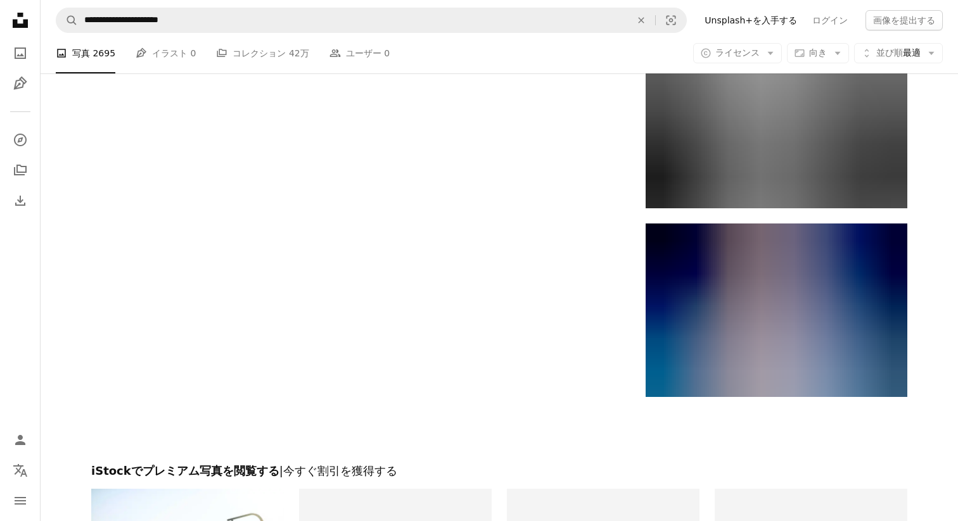
scroll to position [2087, 0]
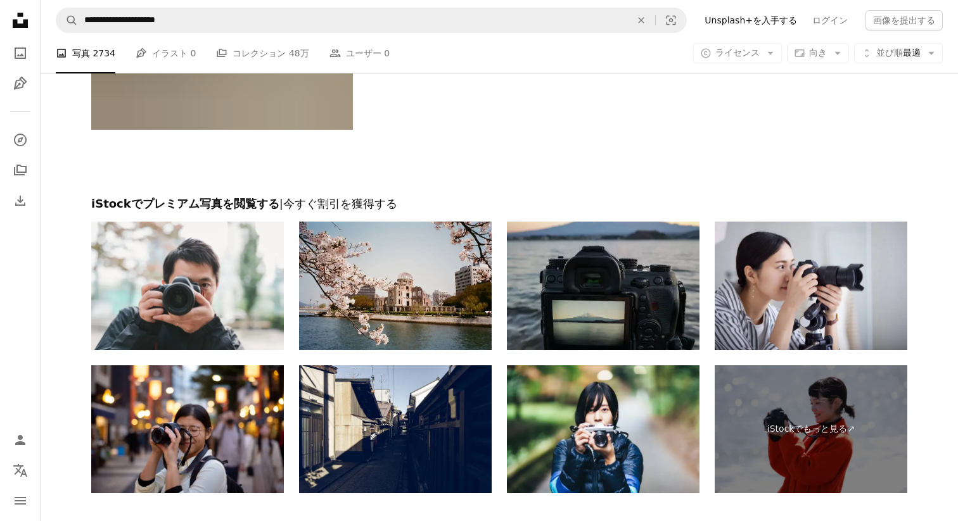
scroll to position [4680, 0]
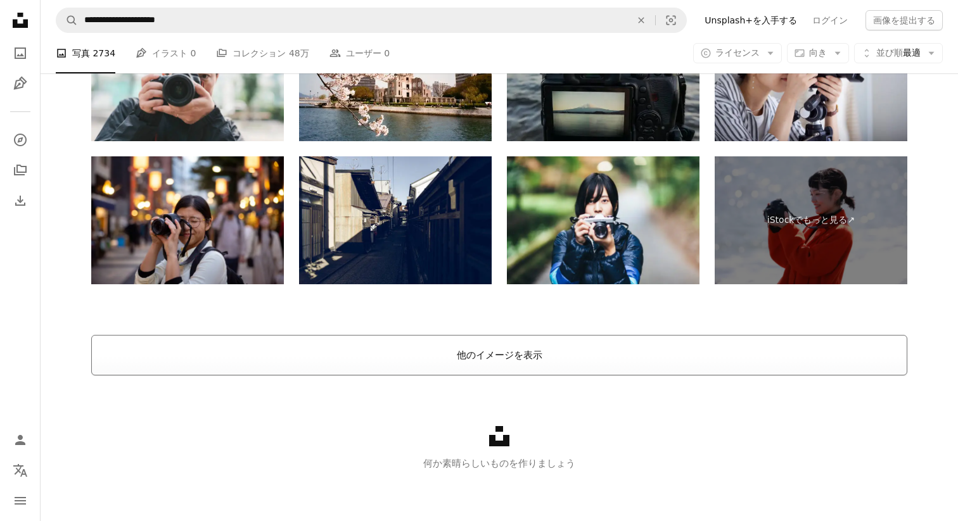
click at [324, 362] on button "他のイメージを表示" at bounding box center [499, 355] width 816 height 41
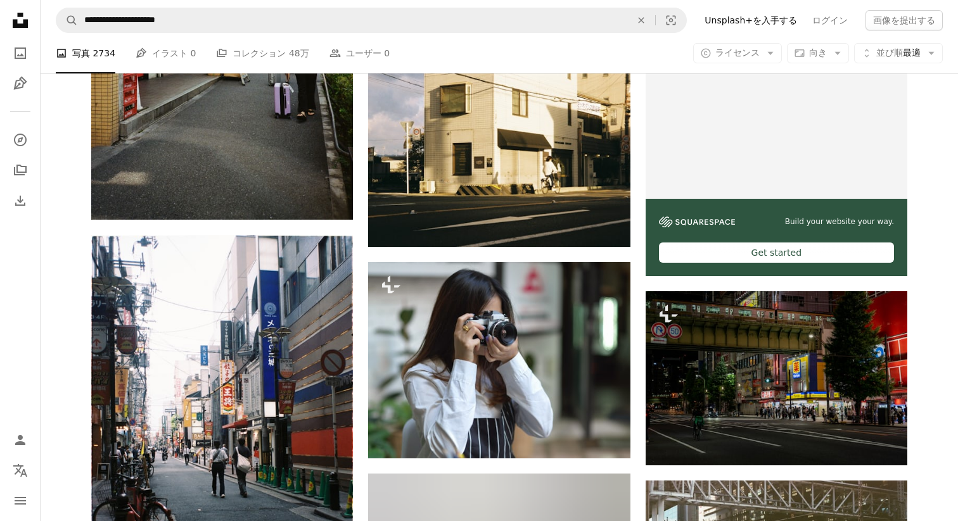
scroll to position [5511, 0]
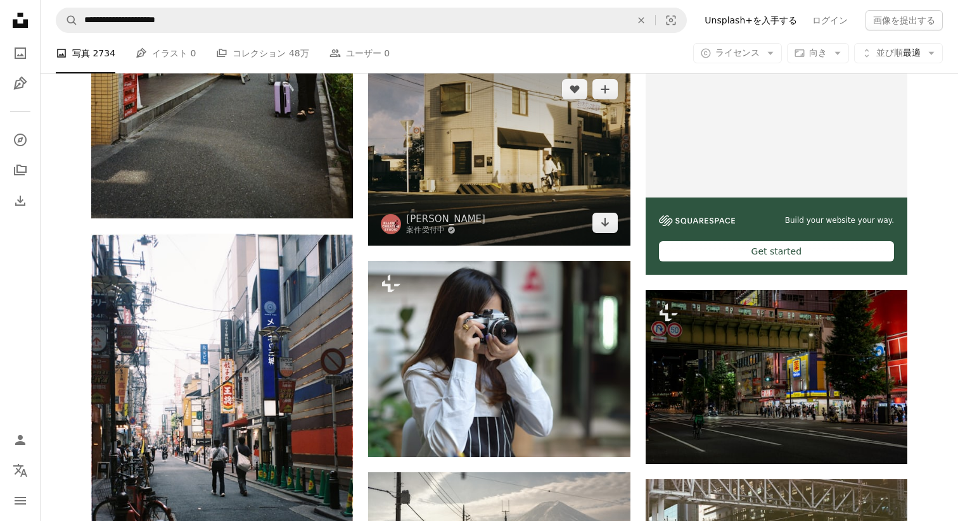
click at [440, 169] on img at bounding box center [499, 156] width 262 height 179
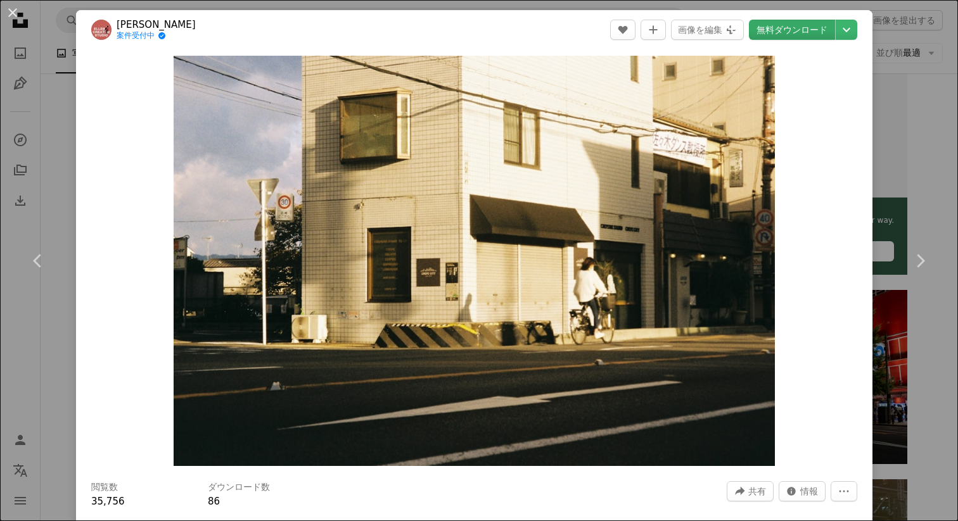
click at [790, 29] on link "無料ダウンロード" at bounding box center [792, 30] width 86 height 20
